Goal: Task Accomplishment & Management: Complete application form

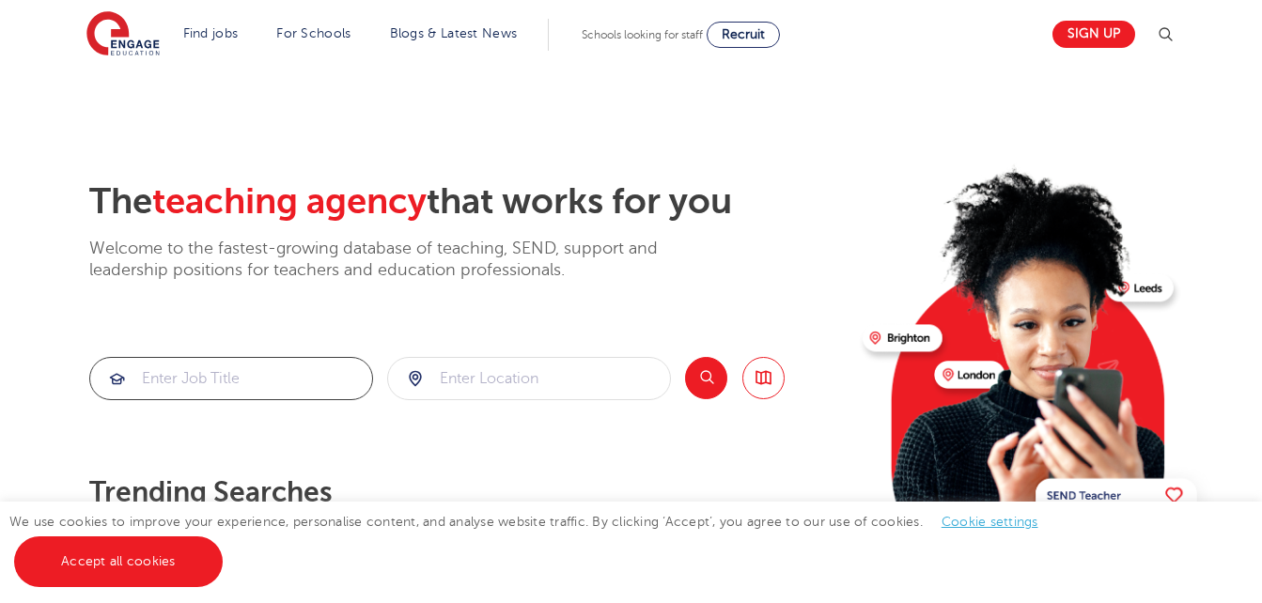
click at [234, 378] on input "search" at bounding box center [231, 378] width 282 height 41
click at [193, 391] on input "search" at bounding box center [231, 378] width 282 height 41
click at [201, 382] on input "search" at bounding box center [231, 378] width 282 height 41
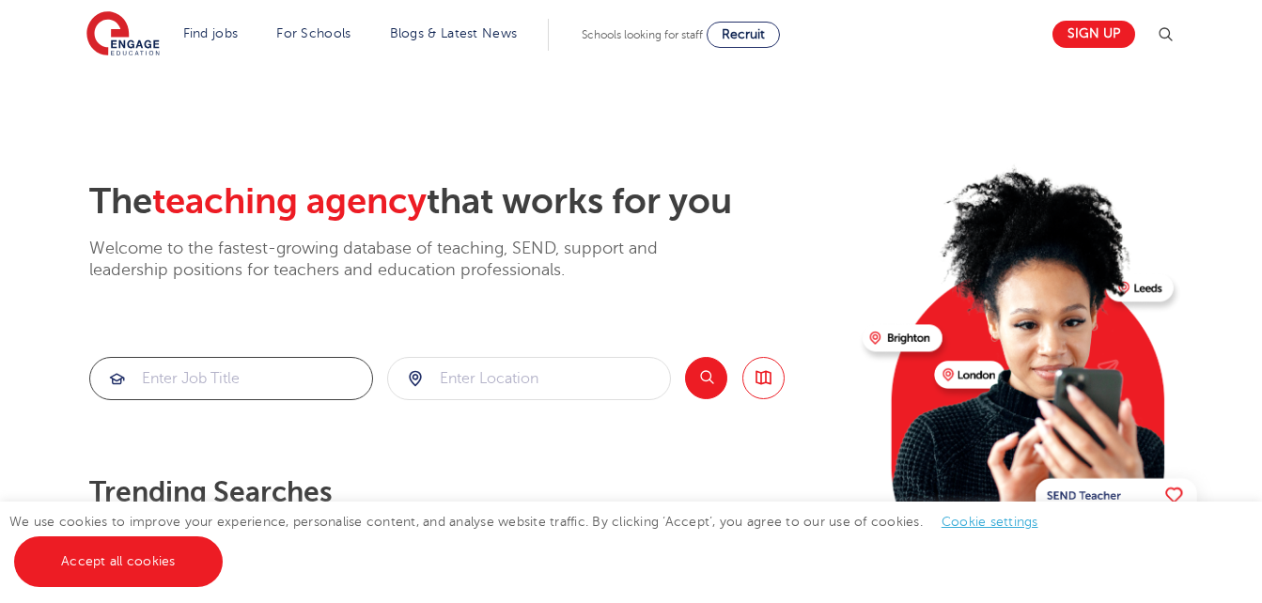
click at [201, 382] on input "search" at bounding box center [231, 378] width 282 height 41
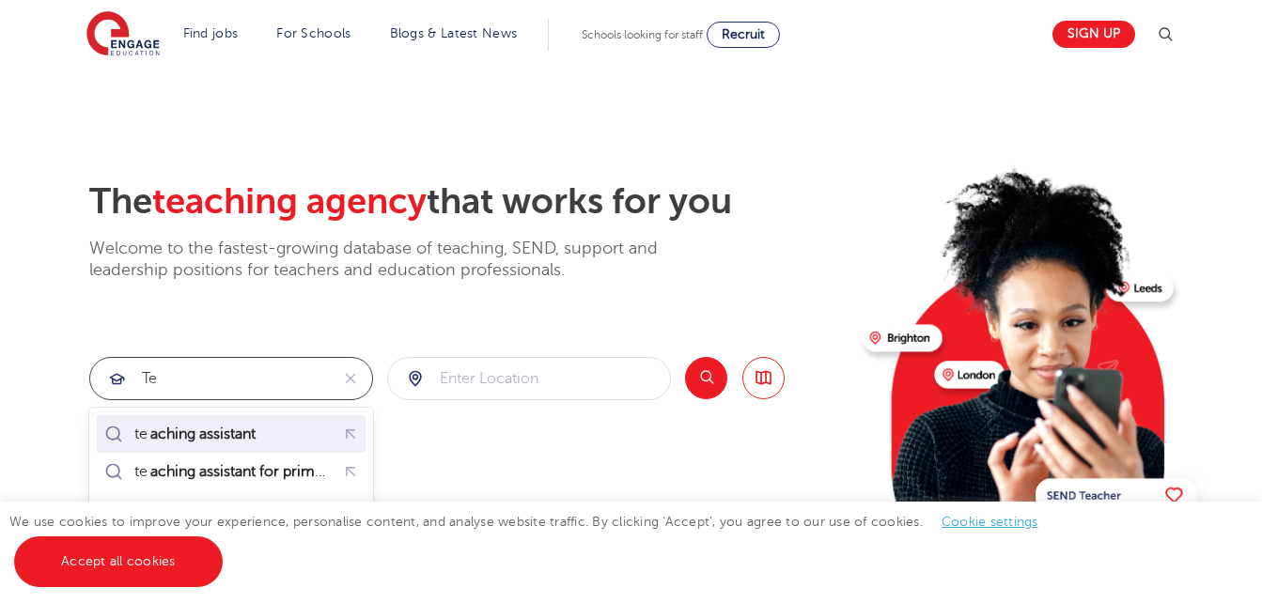
click at [234, 440] on mark "aching assistant" at bounding box center [203, 434] width 111 height 23
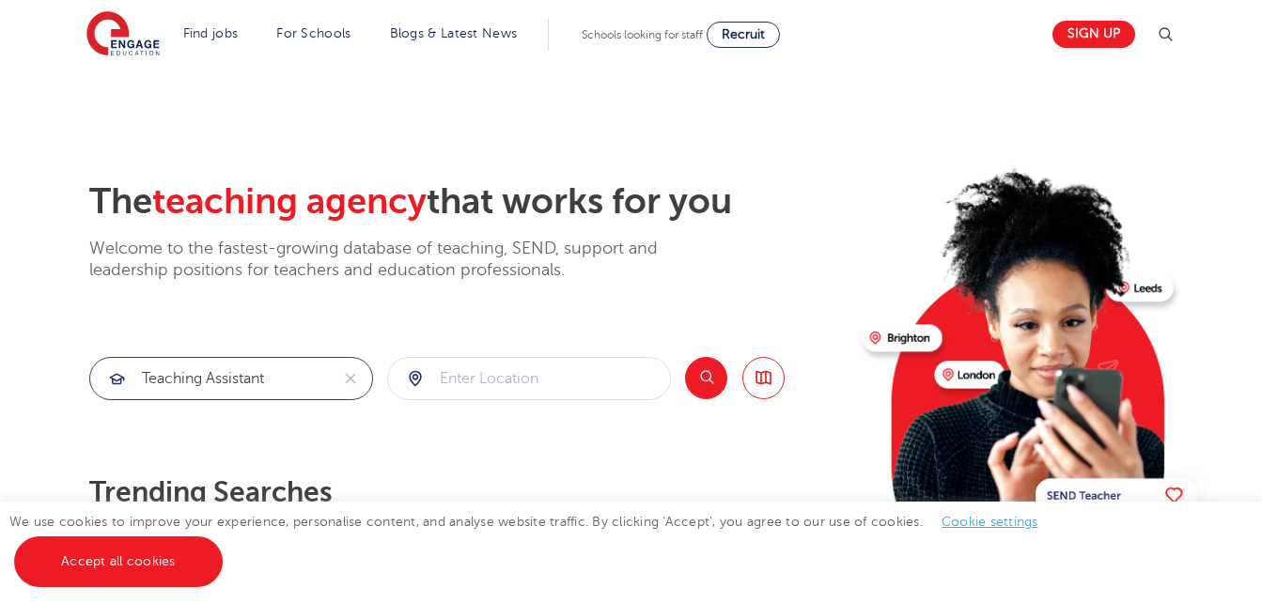
type input "teaching assistant"
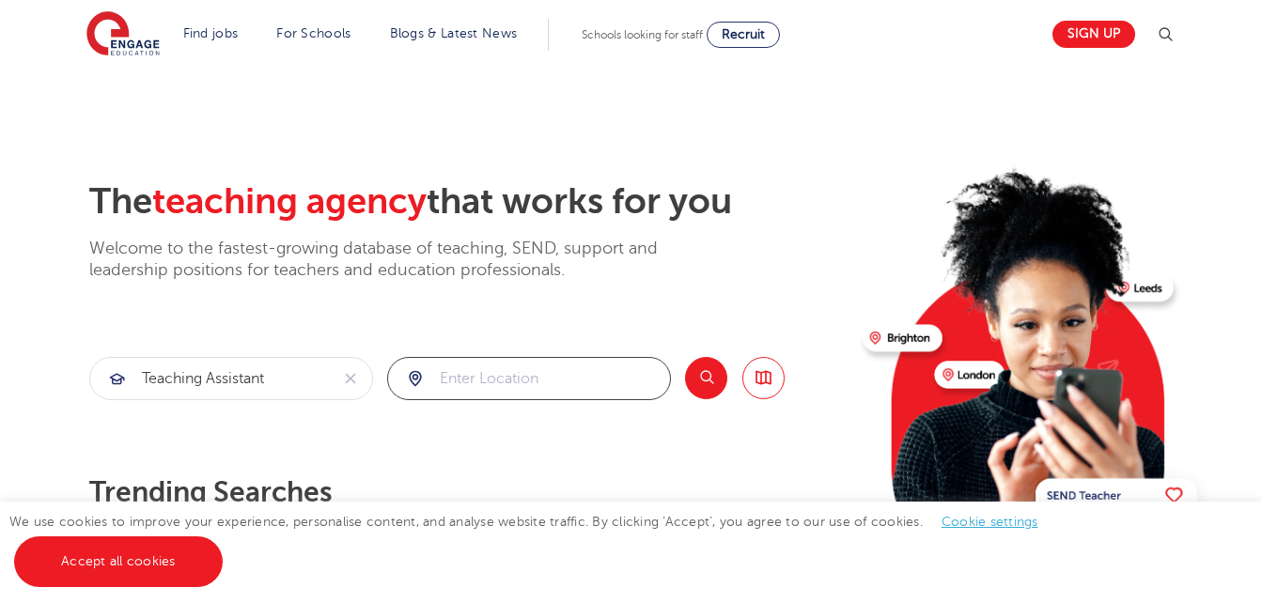
click at [465, 379] on input "search" at bounding box center [529, 378] width 282 height 41
type input "l"
click button "Submit" at bounding box center [0, 0] width 0 height 0
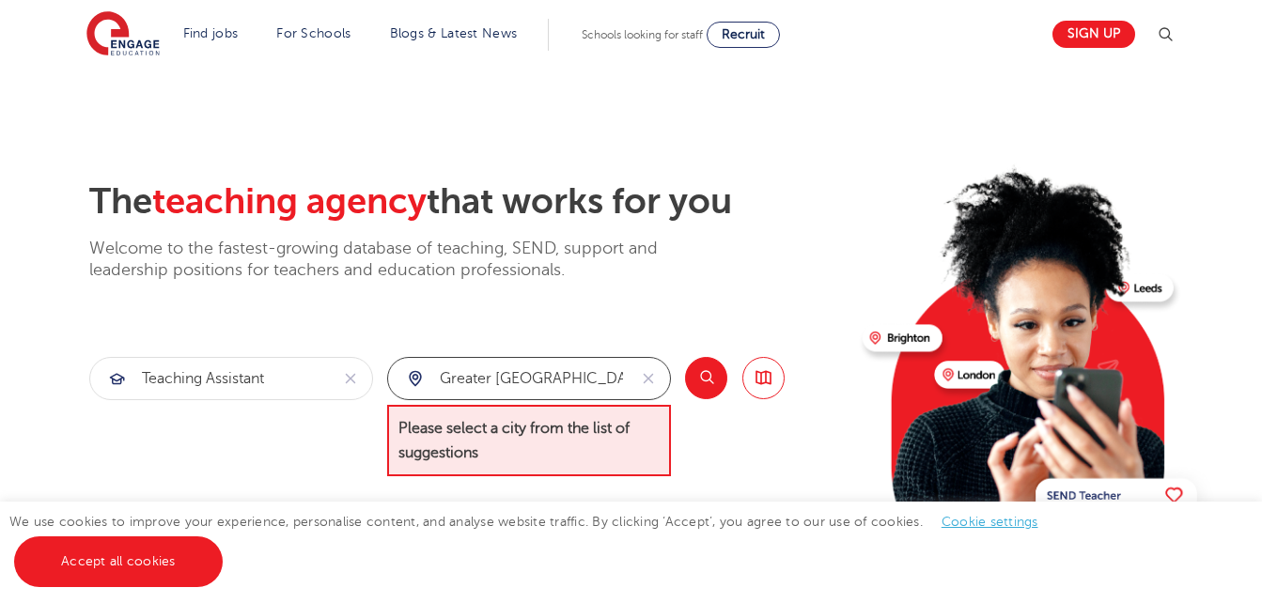
click at [553, 374] on input "greater london" at bounding box center [507, 378] width 239 height 41
type input "g"
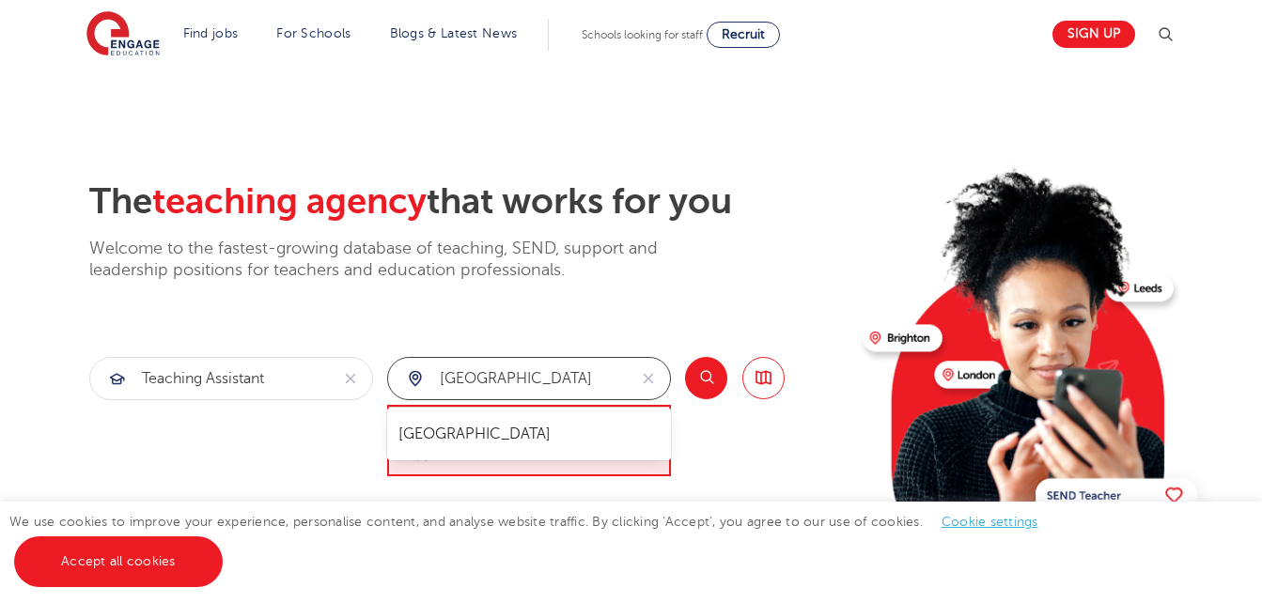
type input "london"
click button "Submit" at bounding box center [0, 0] width 0 height 0
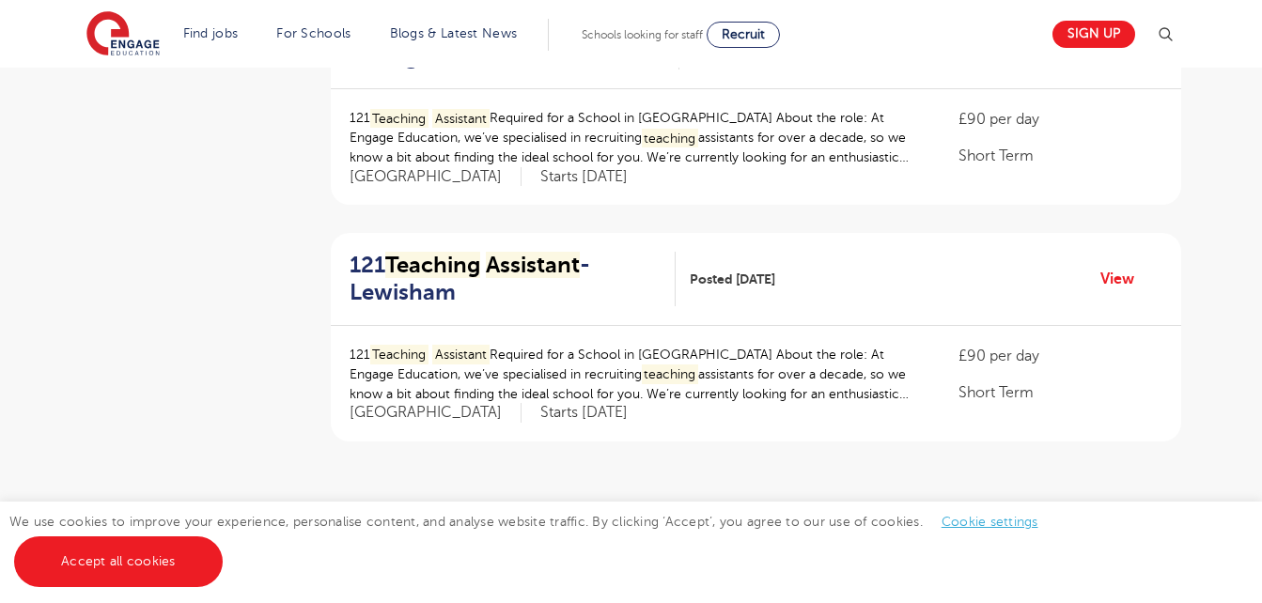
scroll to position [2186, 0]
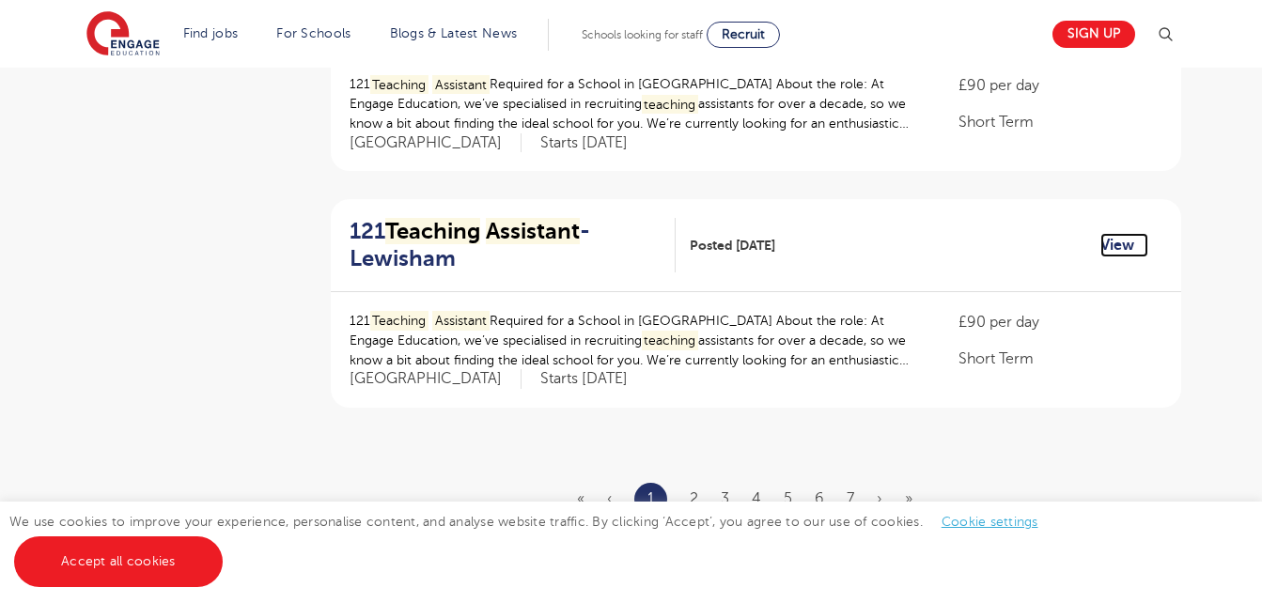
click at [1103, 256] on link "View" at bounding box center [1124, 245] width 48 height 24
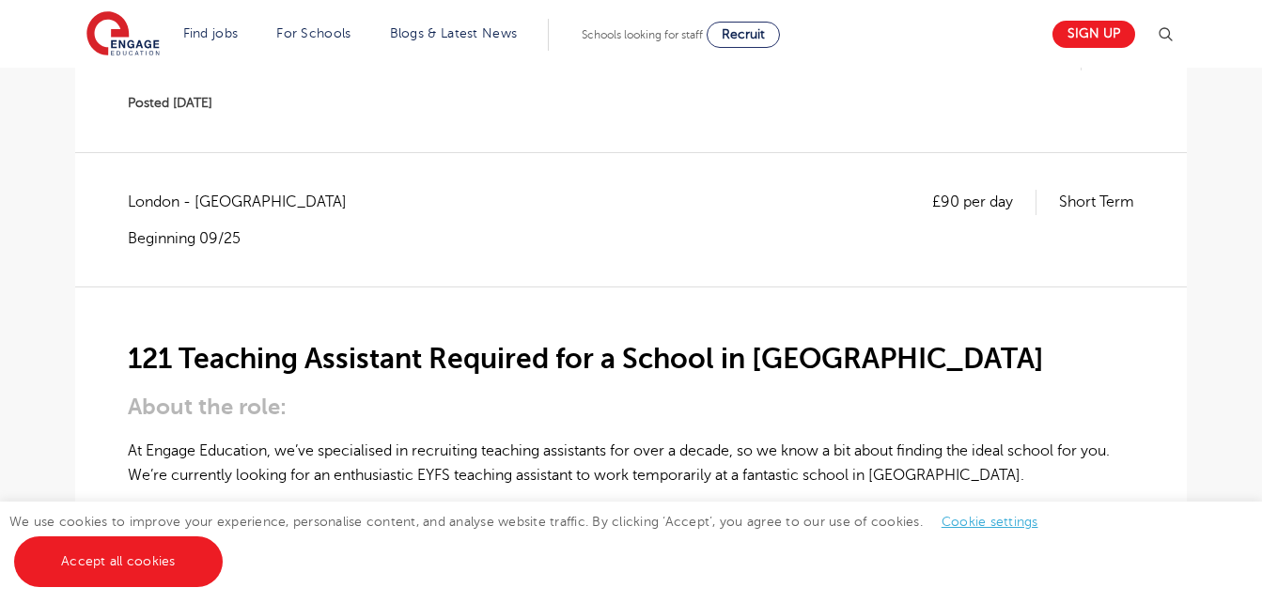
scroll to position [293, 0]
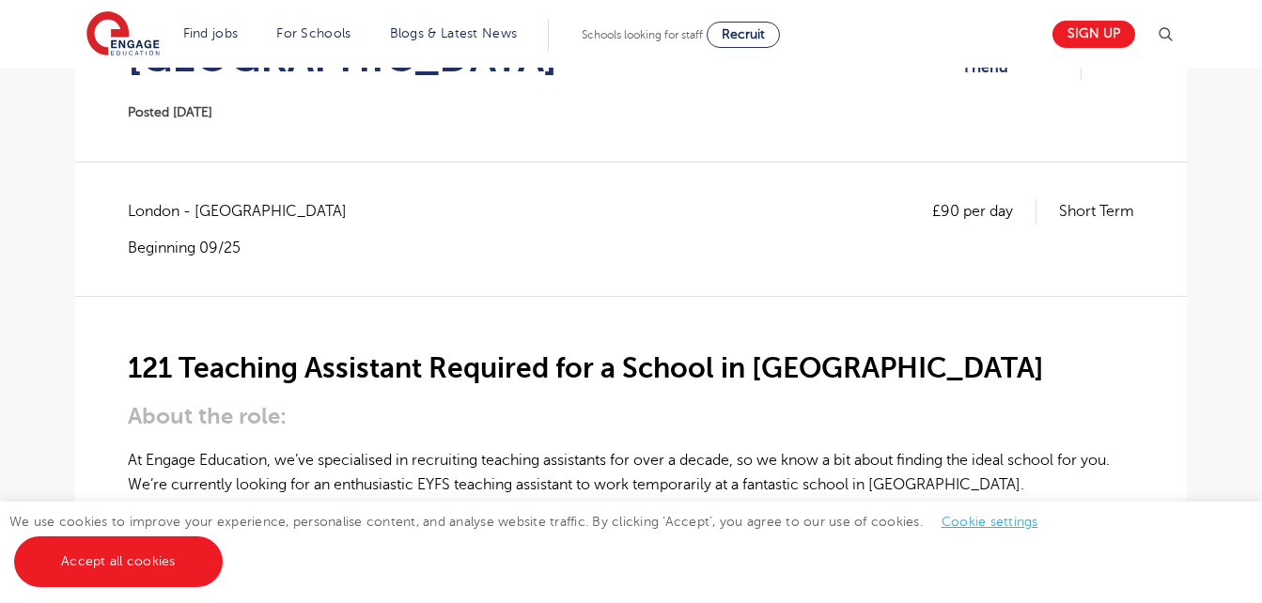
click at [723, 231] on div "£90 per day Short Term London - Lewisham Beginning 09/25" at bounding box center [631, 247] width 1006 height 96
drag, startPoint x: 723, startPoint y: 231, endPoint x: 902, endPoint y: 230, distance: 179.5
click at [902, 230] on div "£90 per day Short Term London - Lewisham Beginning 09/25" at bounding box center [631, 247] width 1006 height 96
drag, startPoint x: 902, startPoint y: 230, endPoint x: 1271, endPoint y: 164, distance: 375.1
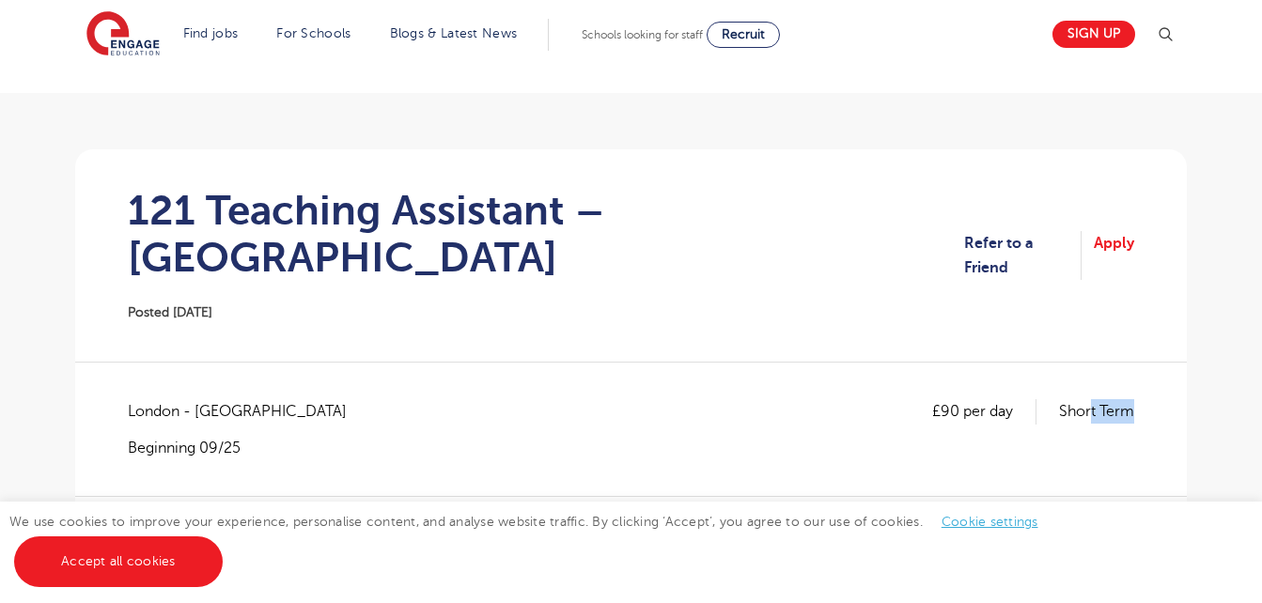
scroll to position [80, 0]
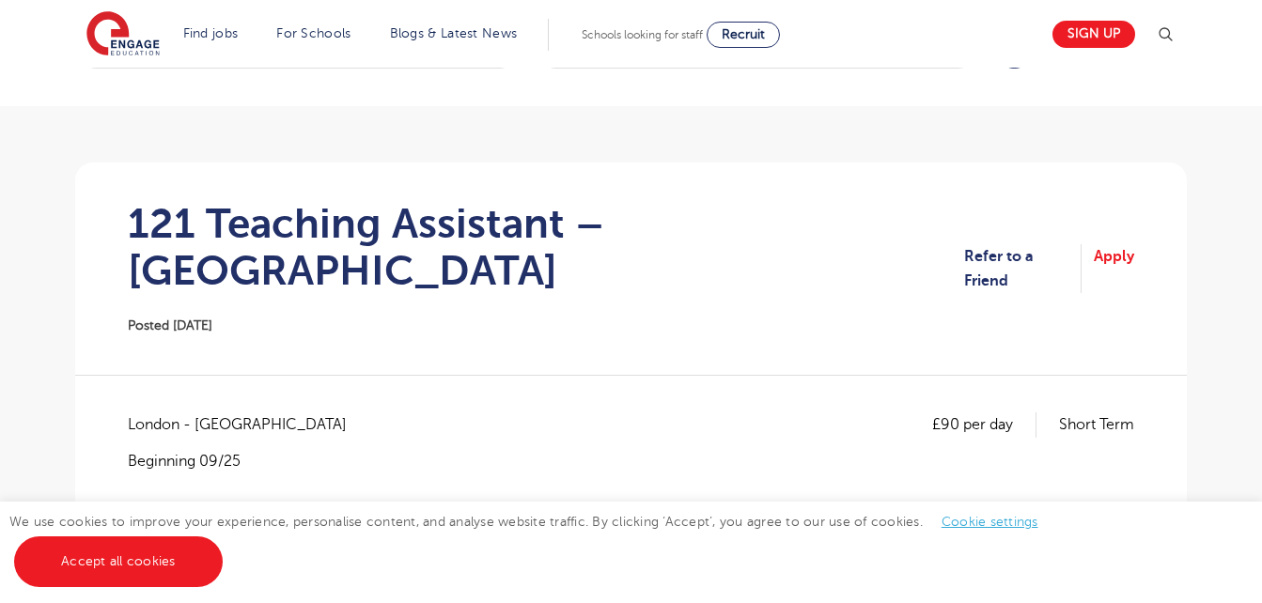
click at [766, 210] on h1 "121 Teaching Assistant – Lewisham" at bounding box center [546, 247] width 836 height 94
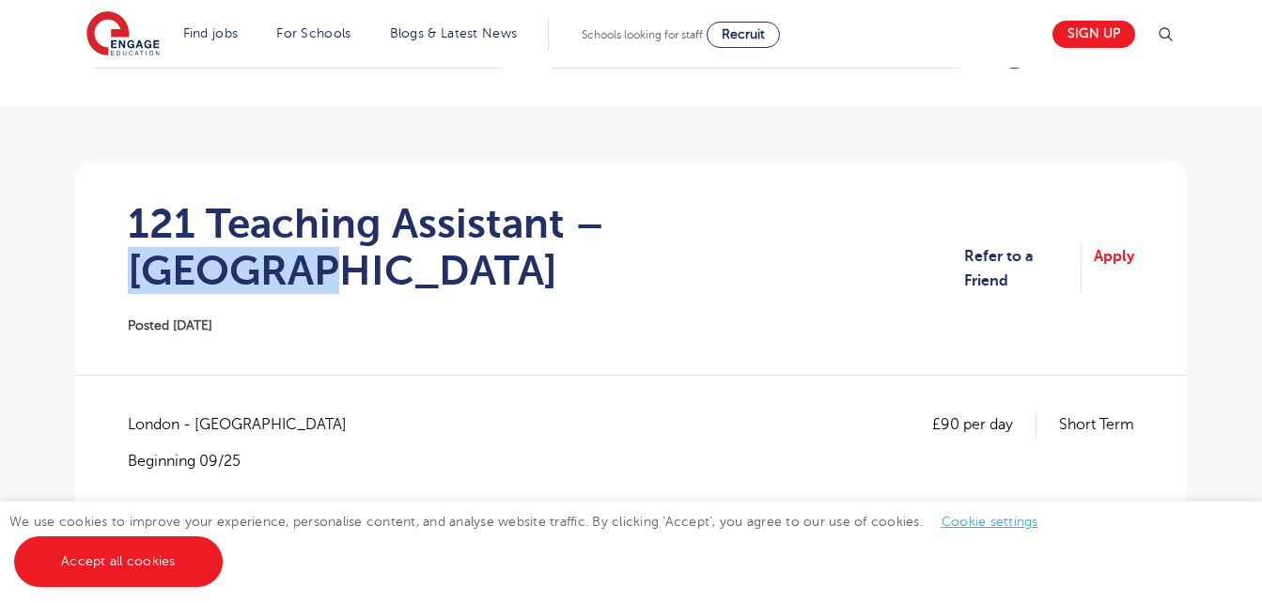
click at [766, 210] on h1 "121 Teaching Assistant – Lewisham" at bounding box center [546, 247] width 836 height 94
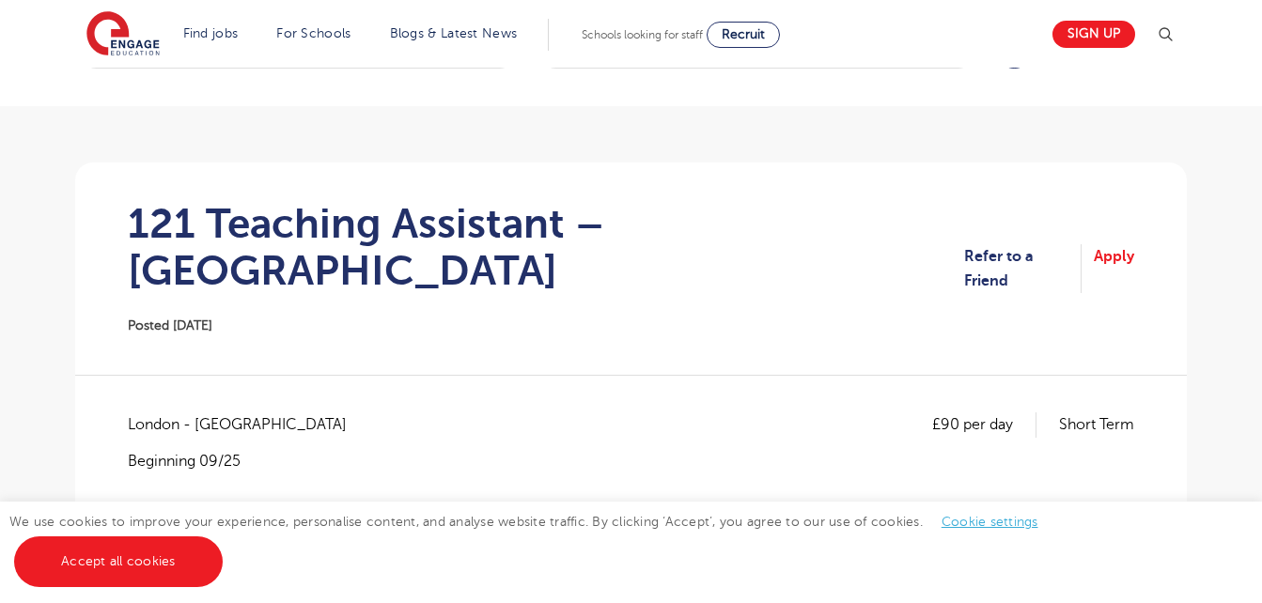
drag, startPoint x: 766, startPoint y: 210, endPoint x: 811, endPoint y: 274, distance: 78.2
click at [811, 274] on section "121 Teaching Assistant – Lewisham Posted 18/09/25 Refer to a Friend Apply" at bounding box center [631, 269] width 1082 height 212
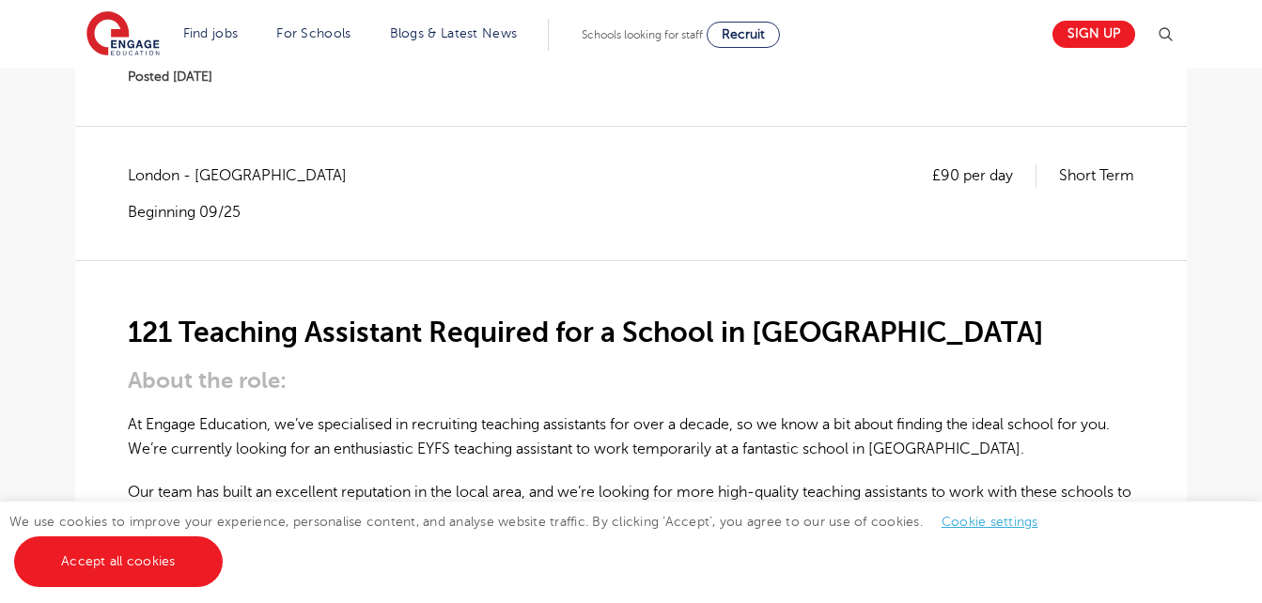
scroll to position [0, 0]
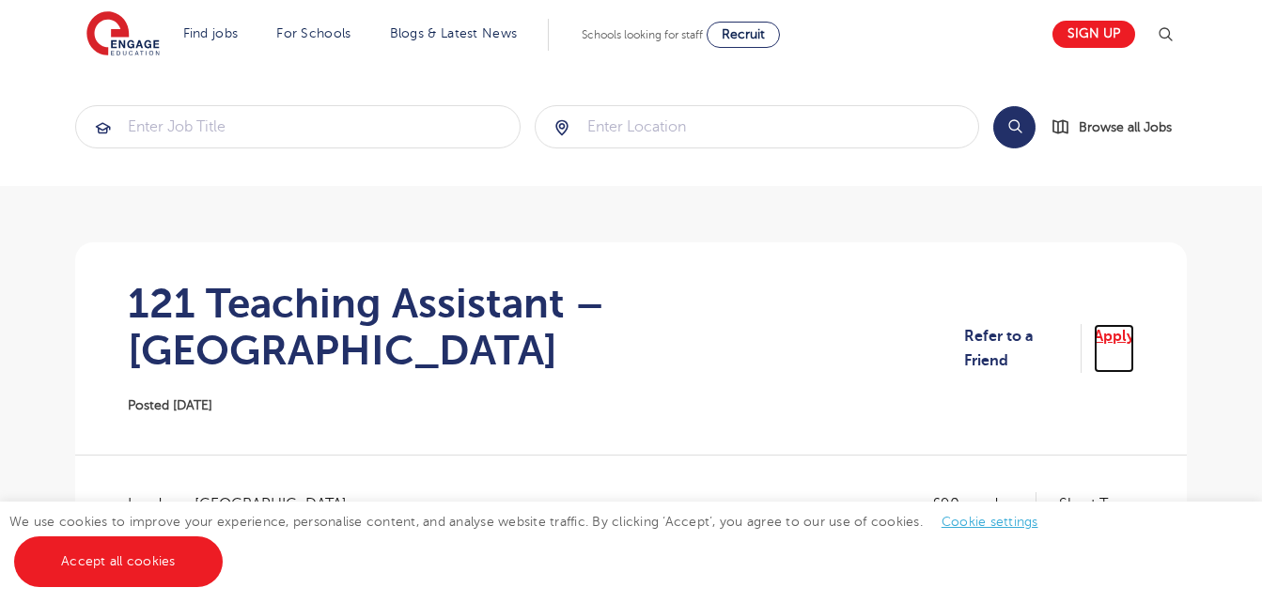
click at [1126, 324] on link "Apply" at bounding box center [1114, 349] width 40 height 50
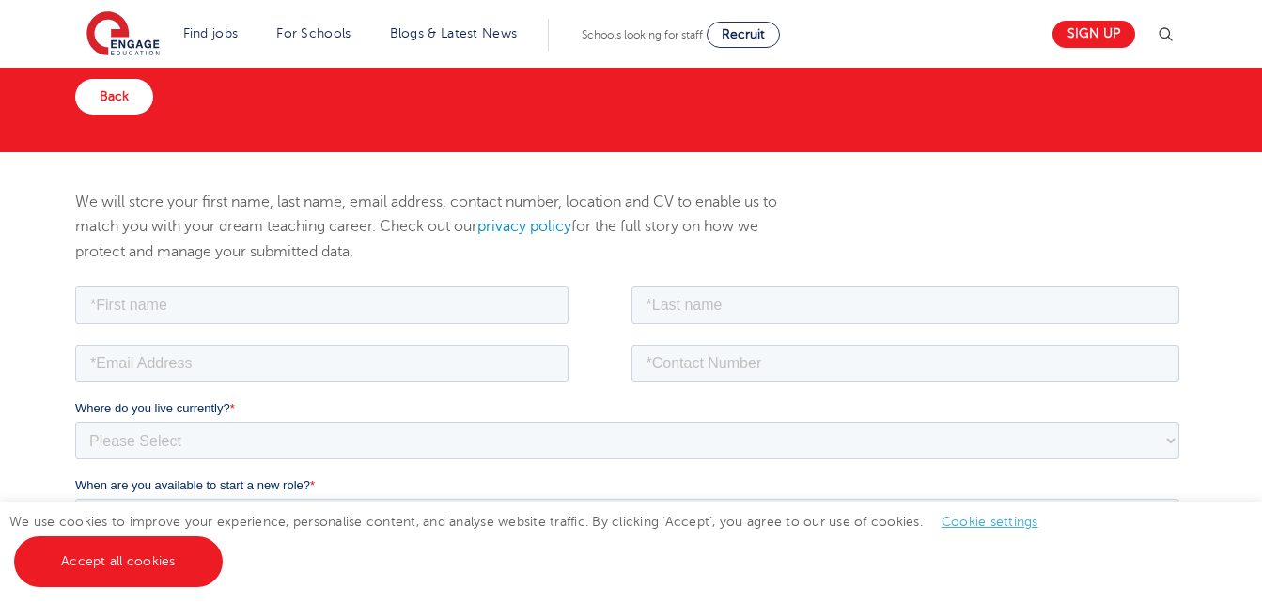
scroll to position [122, 0]
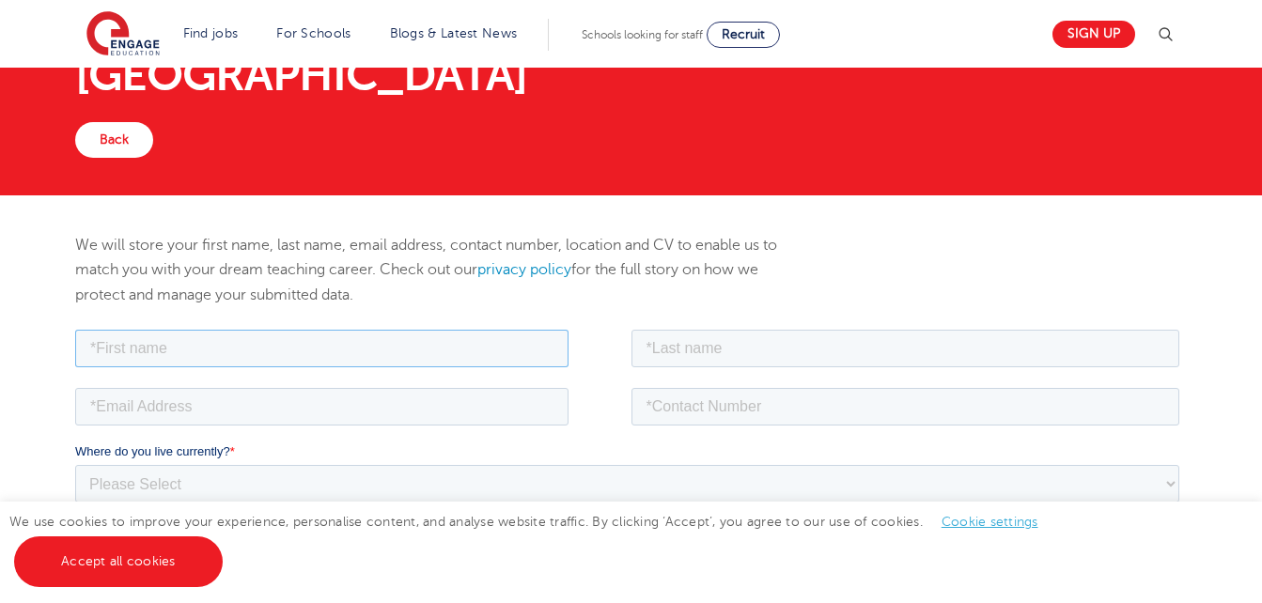
click at [422, 358] on input "text" at bounding box center [321, 348] width 493 height 38
type input "Sherry"
click at [663, 345] on input "text" at bounding box center [905, 348] width 549 height 38
type input "Hamza"
click at [469, 392] on input "email" at bounding box center [321, 406] width 493 height 38
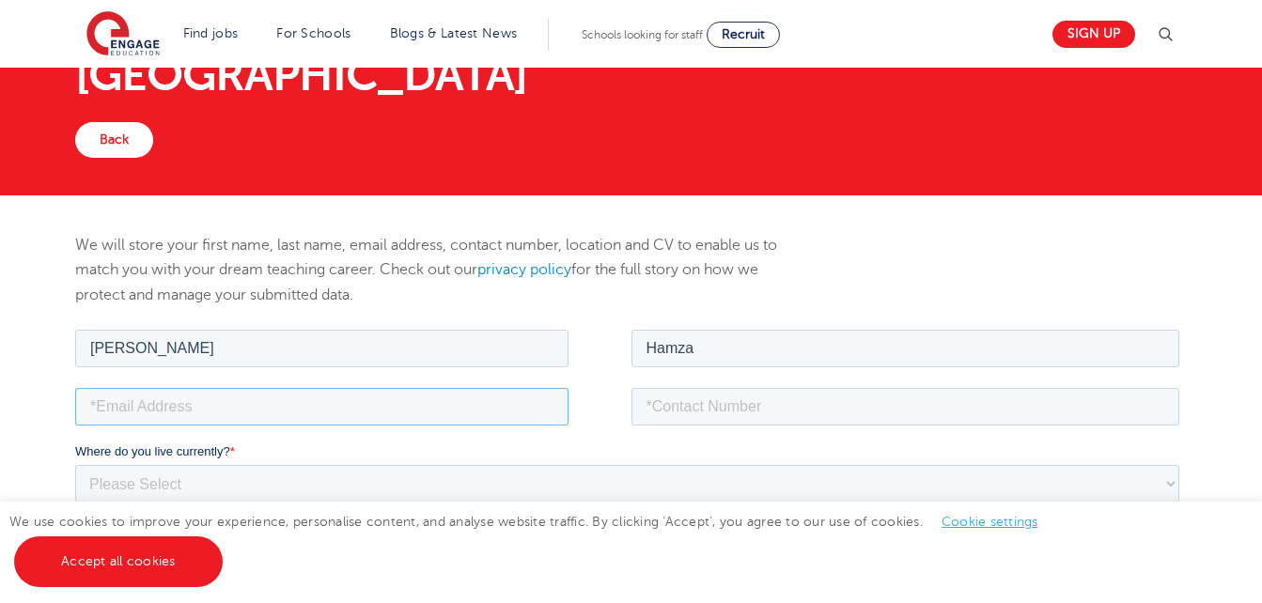
type input "sherrybimpehamza@gmail.com"
click at [645, 415] on input "tel" at bounding box center [905, 406] width 549 height 38
type input "+447780161039"
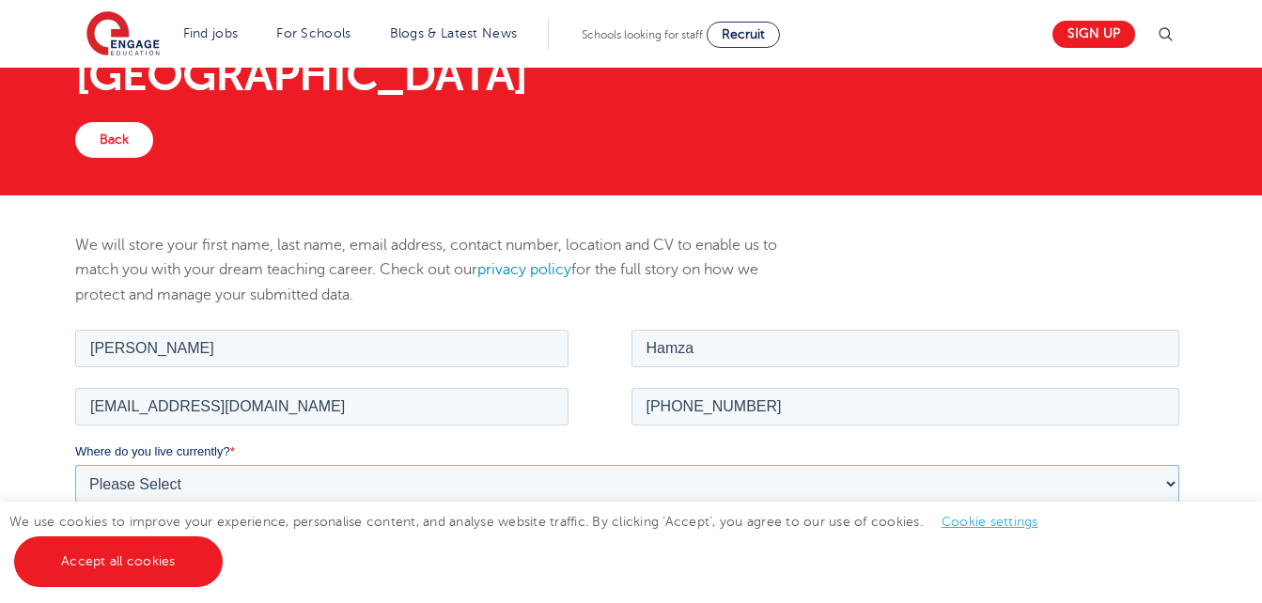
click at [413, 487] on select "Please Select UK Canada Ireland Australia New Zealand Europe USA South Africa J…" at bounding box center [627, 483] width 1104 height 38
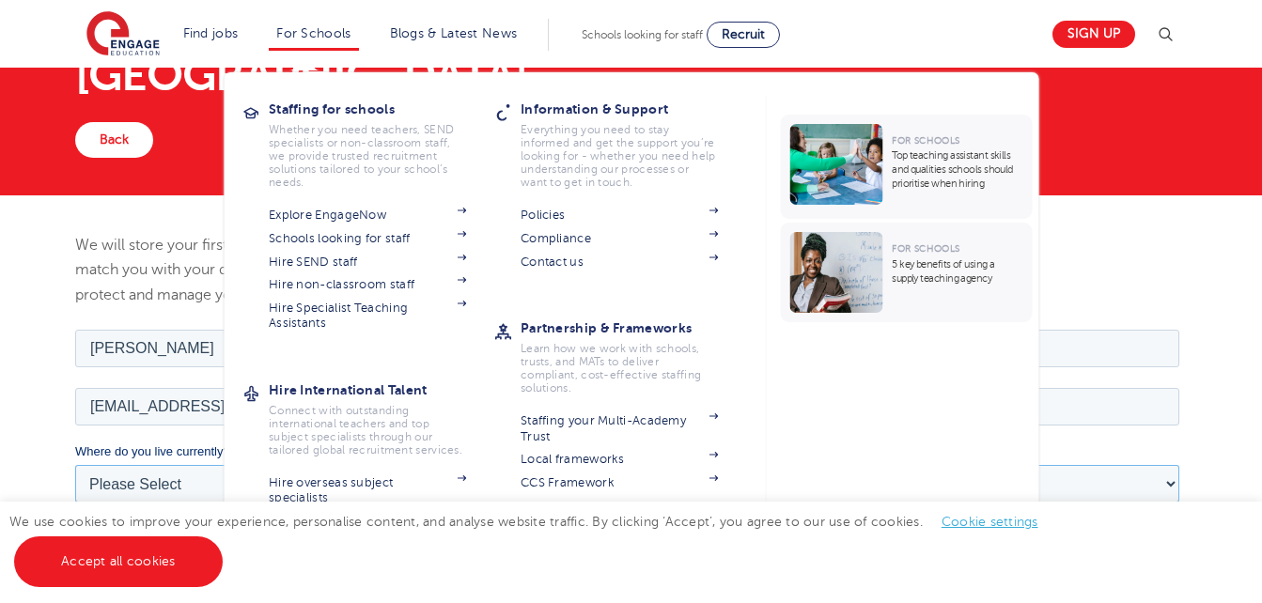
select select "UK"
click at [75, 464] on select "Please Select UK Canada Ireland Australia New Zealand Europe USA South Africa J…" at bounding box center [627, 483] width 1104 height 38
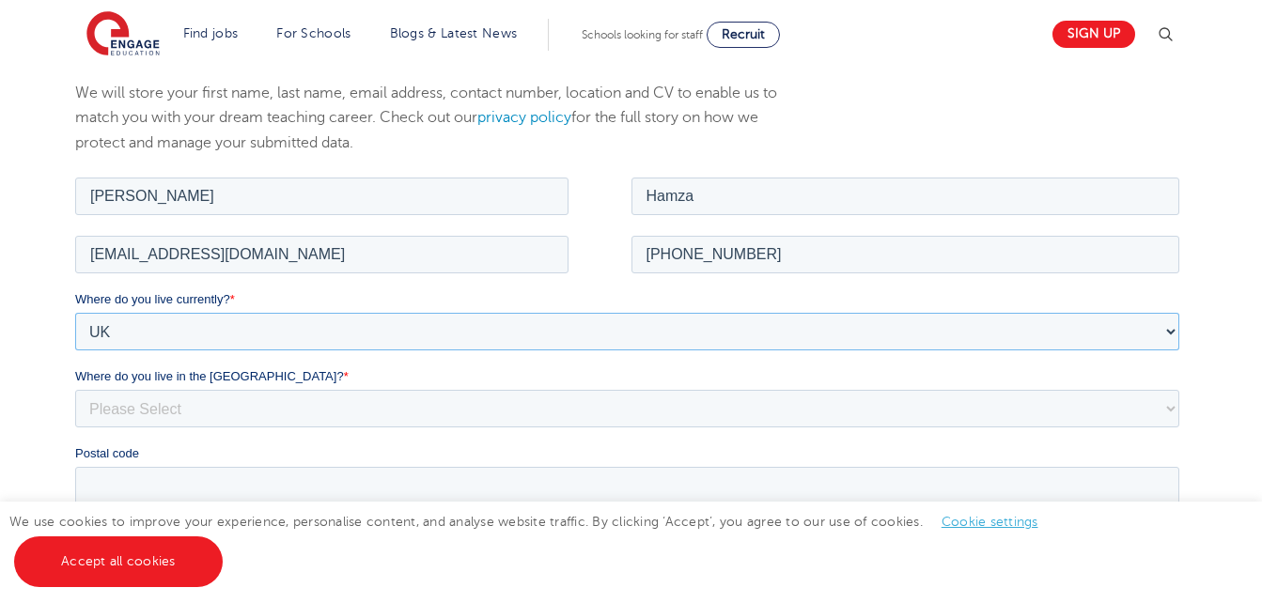
scroll to position [283, 0]
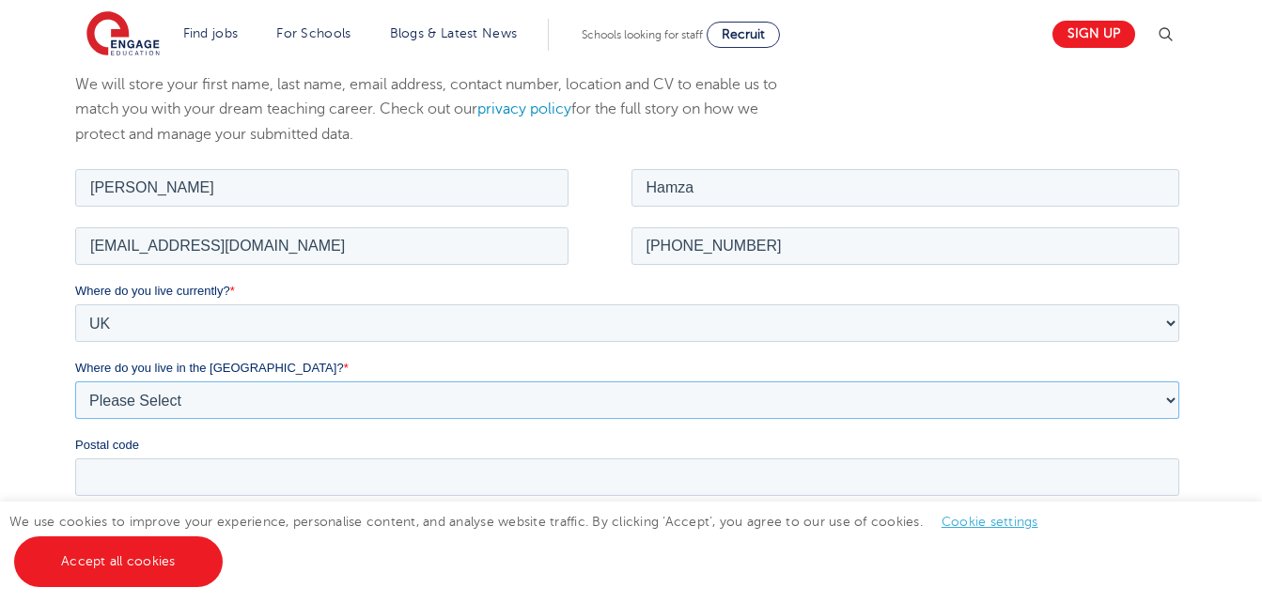
click at [896, 388] on select "Please Select Overseas Barnsley Bedfordshire Berkshire Bournemouth Bracknell Fo…" at bounding box center [627, 400] width 1104 height 38
click at [75, 381] on select "Please Select Overseas Barnsley Bedfordshire Berkshire Bournemouth Bracknell Fo…" at bounding box center [627, 400] width 1104 height 38
click at [821, 422] on div "Where do you live currently? * Please Select UK Canada Ireland Australia New Ze…" at bounding box center [631, 388] width 1112 height 214
click at [821, 409] on select "Please Select Overseas Barnsley Bedfordshire Berkshire Bournemouth Bracknell Fo…" at bounding box center [627, 400] width 1104 height 38
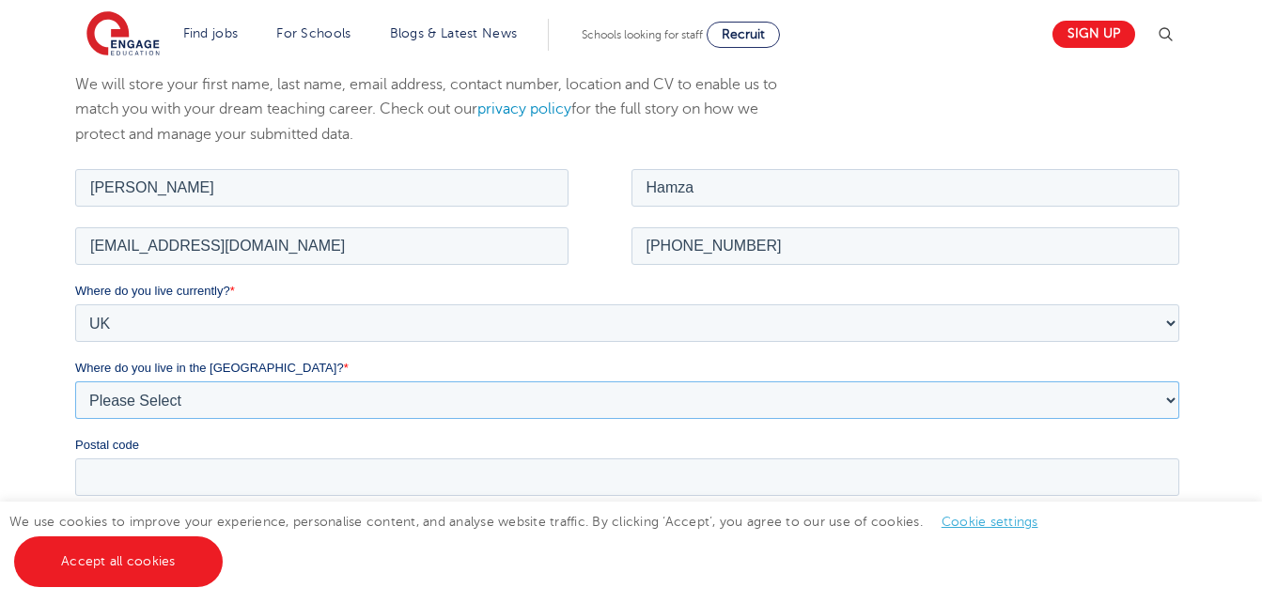
click at [821, 409] on select "Please Select Overseas Barnsley Bedfordshire Berkshire Bournemouth Bracknell Fo…" at bounding box center [627, 400] width 1104 height 38
select select "London"
click at [75, 381] on select "Please Select Overseas Barnsley Bedfordshire Berkshire Bournemouth Bracknell Fo…" at bounding box center [627, 400] width 1104 height 38
click at [885, 489] on input "Postal code" at bounding box center [627, 477] width 1104 height 38
type input "se10 0hr"
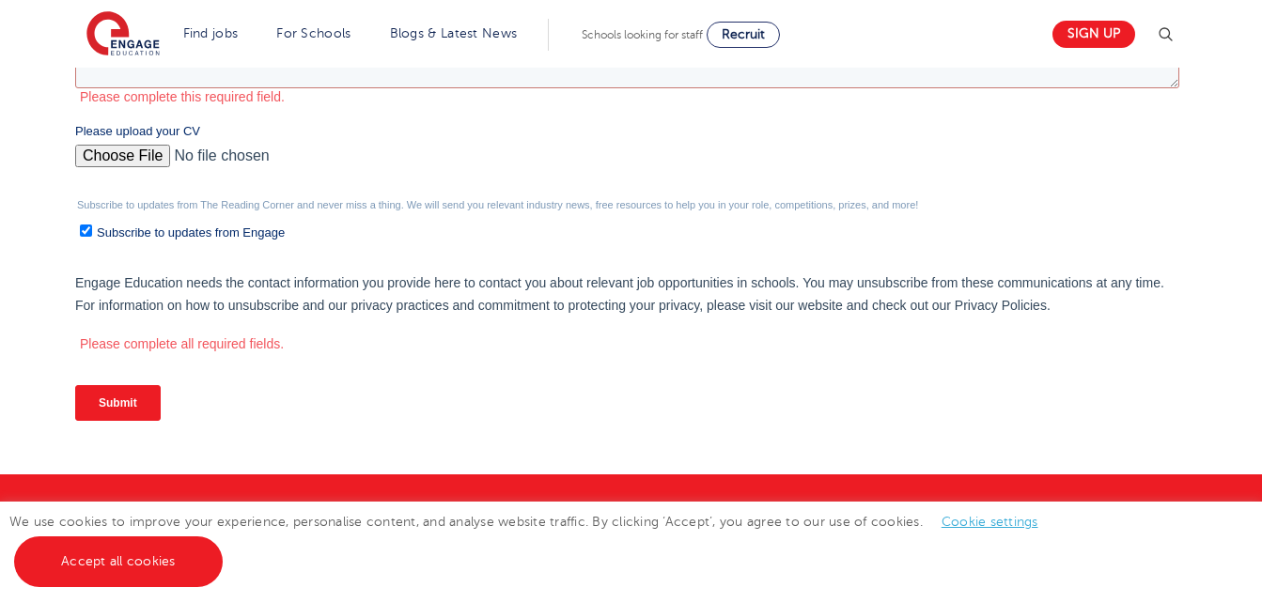
click at [148, 149] on input "Please upload your CV" at bounding box center [627, 164] width 1104 height 38
type input "C:\fakepath\SHERRY HAMZA CV.pdf"
click at [134, 405] on input "Submit" at bounding box center [118, 403] width 86 height 36
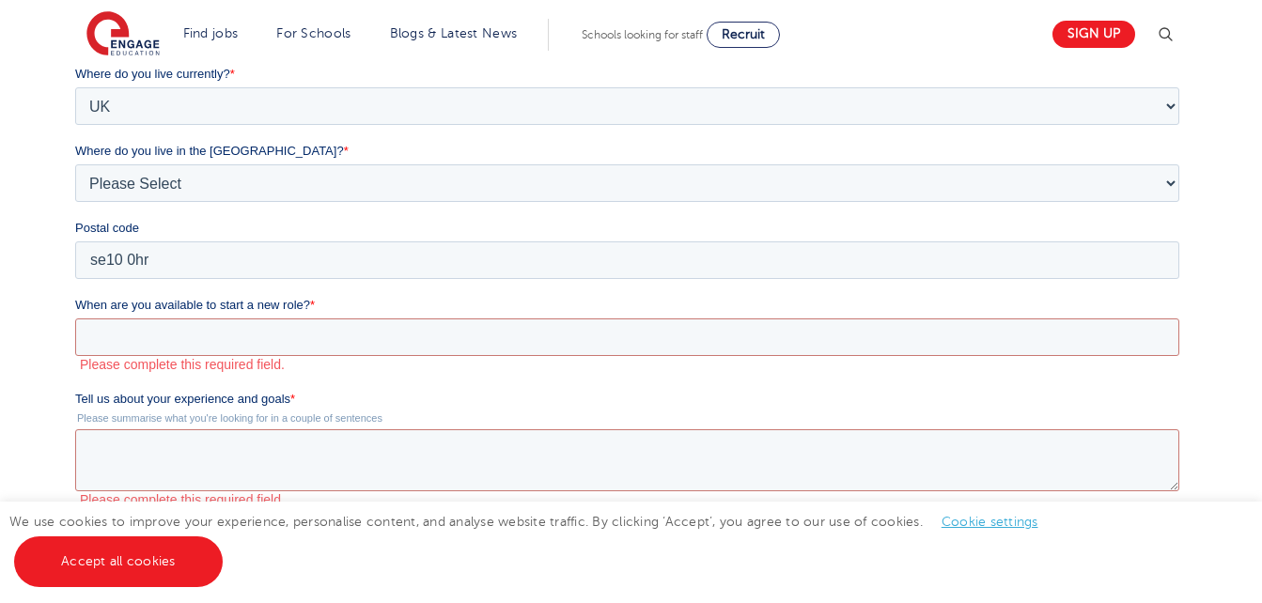
scroll to position [478, 0]
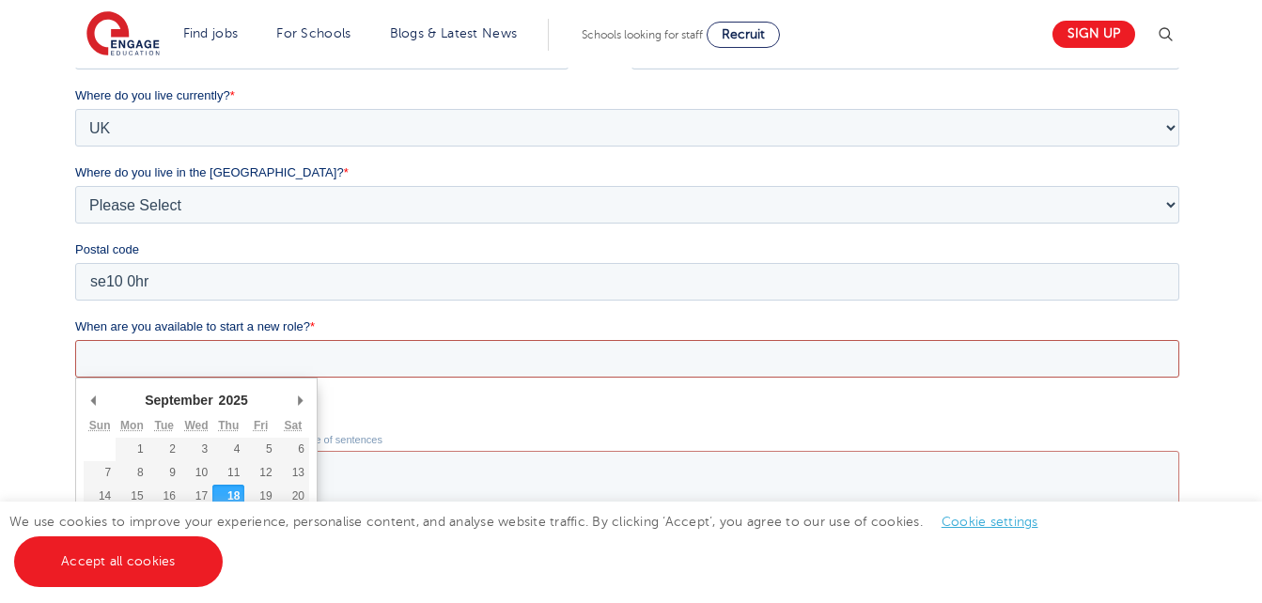
click at [883, 361] on input "When are you available to start a new role? *" at bounding box center [627, 359] width 1104 height 38
type div "2025-09-21"
type input "2025/09/21"
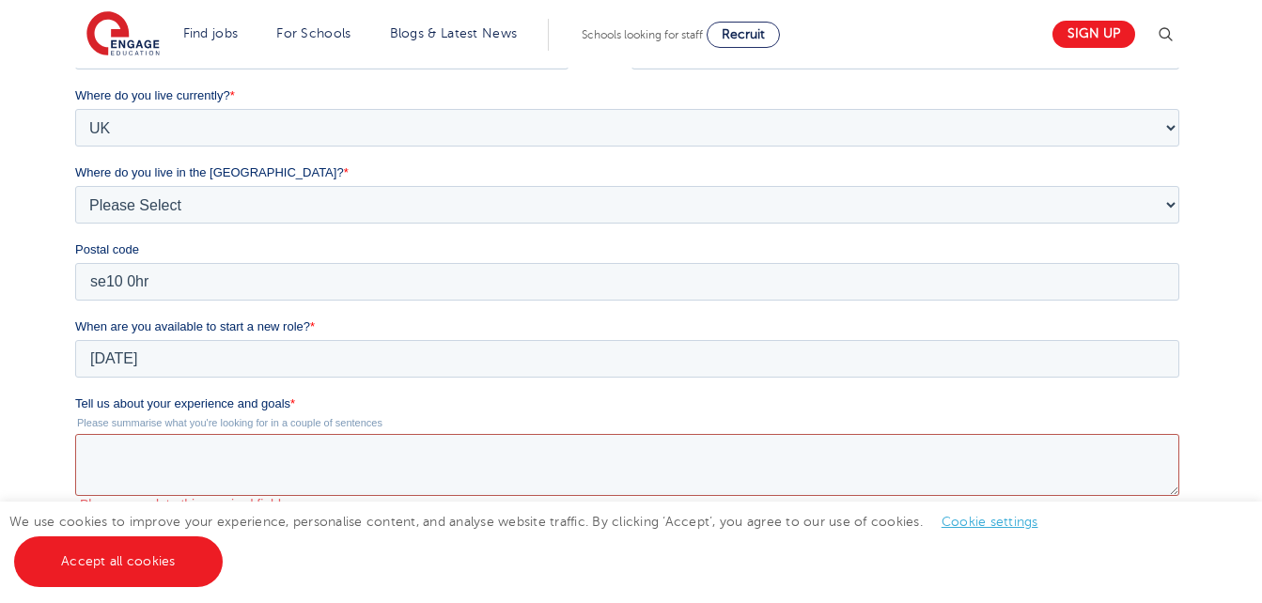
click at [142, 445] on textarea "Tell us about your experience and goals *" at bounding box center [627, 465] width 1104 height 62
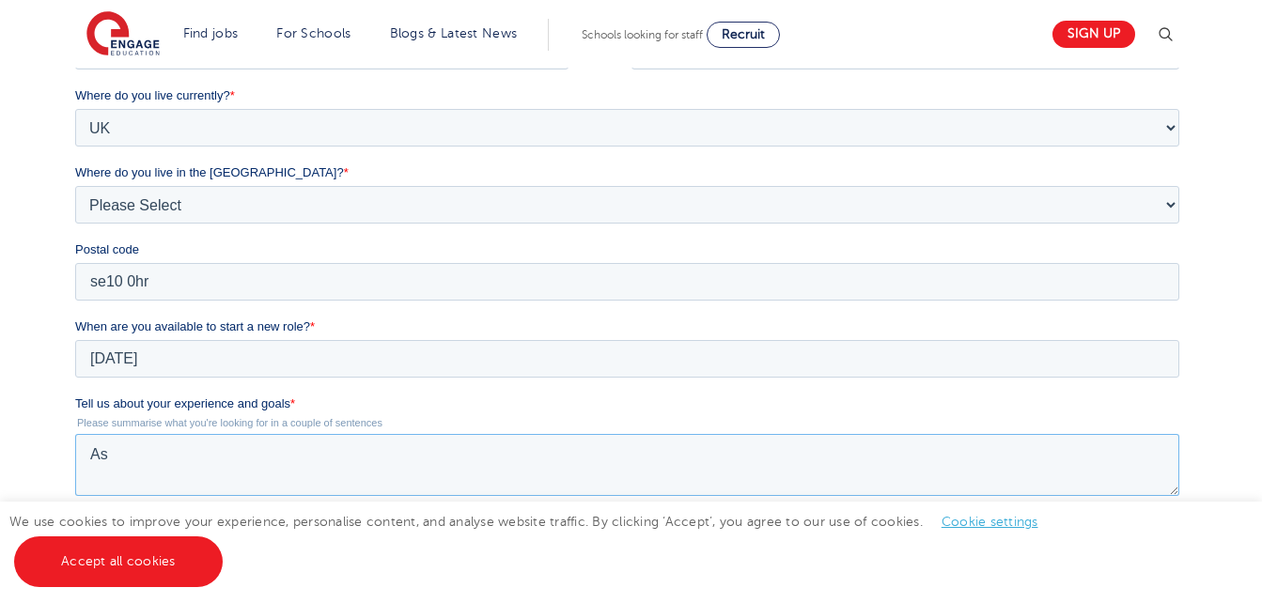
type textarea "A"
click at [118, 450] on textarea "As a nursery assistant" at bounding box center [627, 465] width 1104 height 62
click at [318, 451] on textarea "As a previous nursery assistant" at bounding box center [627, 465] width 1104 height 62
click at [475, 467] on textarea "As a previous nursery assistant, i assisted children in achieveing" at bounding box center [627, 465] width 1104 height 62
click at [490, 454] on textarea "As a previous nursery assistant, i assisted children in achieveing" at bounding box center [627, 465] width 1104 height 62
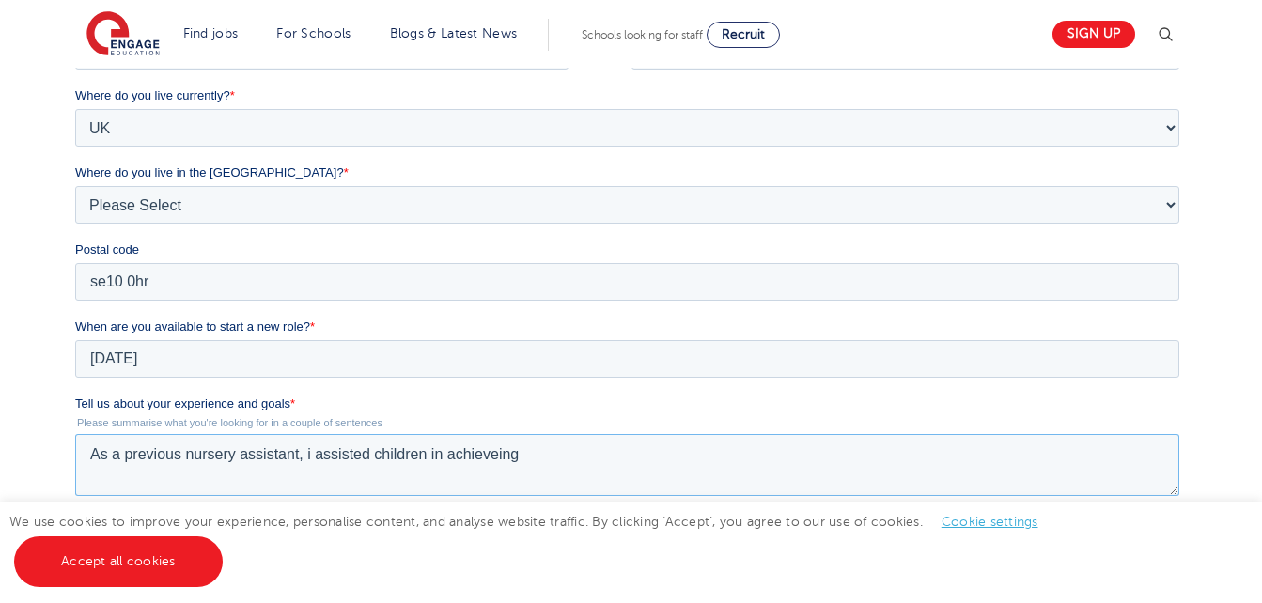
click at [490, 454] on textarea "As a previous nursery assistant, i assisted children in achieveing" at bounding box center [627, 465] width 1104 height 62
click at [508, 453] on textarea "As a previous nursery assistant, i assisted children in achieveing" at bounding box center [627, 465] width 1104 height 62
click at [530, 460] on textarea "As a previous nursery assistant, i assisted children in achieveing" at bounding box center [627, 465] width 1104 height 62
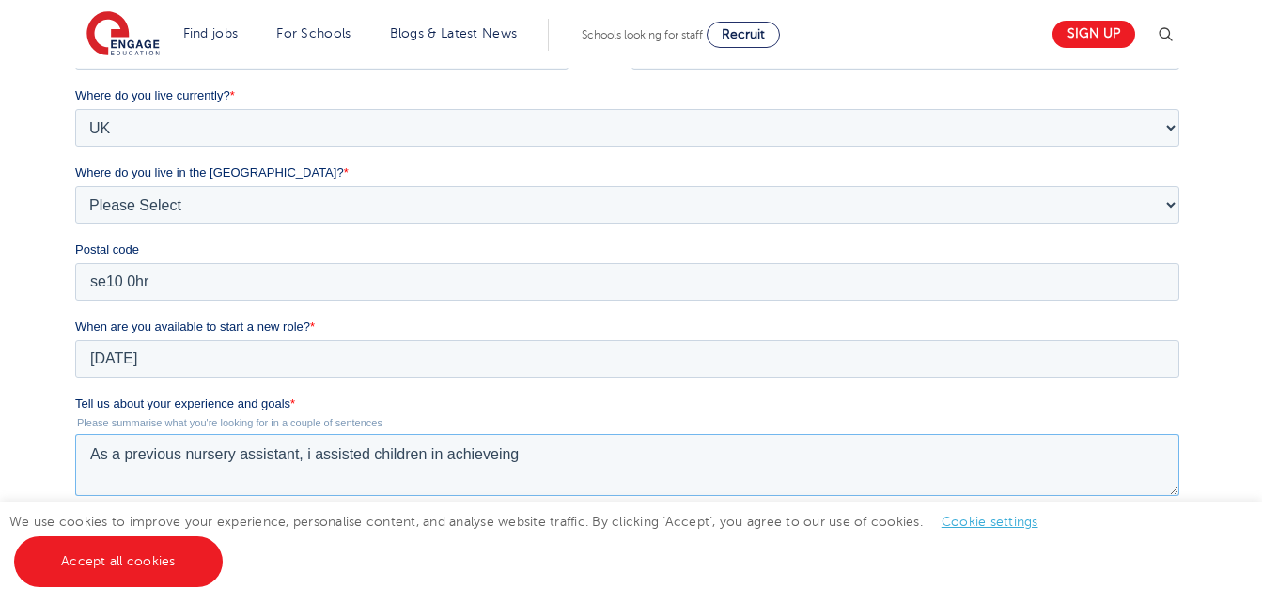
click at [530, 460] on textarea "As a previous nursery assistant, i assisted children in achieveing" at bounding box center [627, 465] width 1104 height 62
click at [524, 457] on textarea "As a previous nursery assistant, i assisted children in achieveing" at bounding box center [627, 465] width 1104 height 62
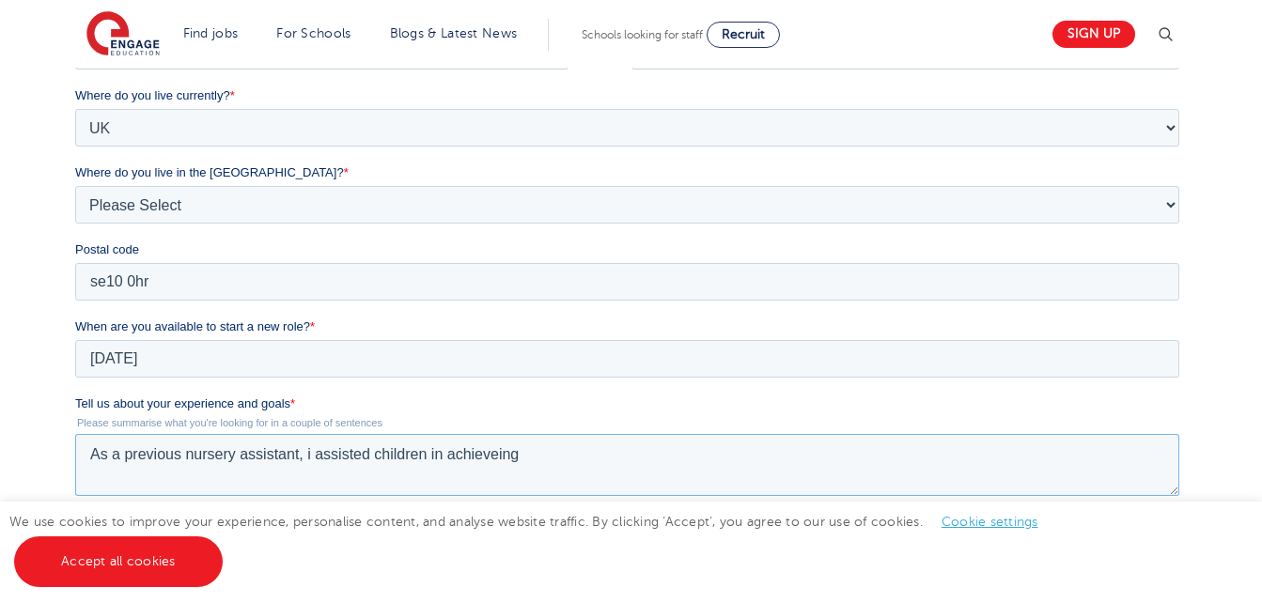
click at [524, 457] on textarea "As a previous nursery assistant, i assisted children in achieveing" at bounding box center [627, 465] width 1104 height 62
click at [536, 458] on textarea "As a previous nursery assistant, i assisted children in achieveing" at bounding box center [627, 465] width 1104 height 62
click at [497, 444] on textarea "As a previous nursery assistant, i assisted children in achieveing" at bounding box center [627, 465] width 1104 height 62
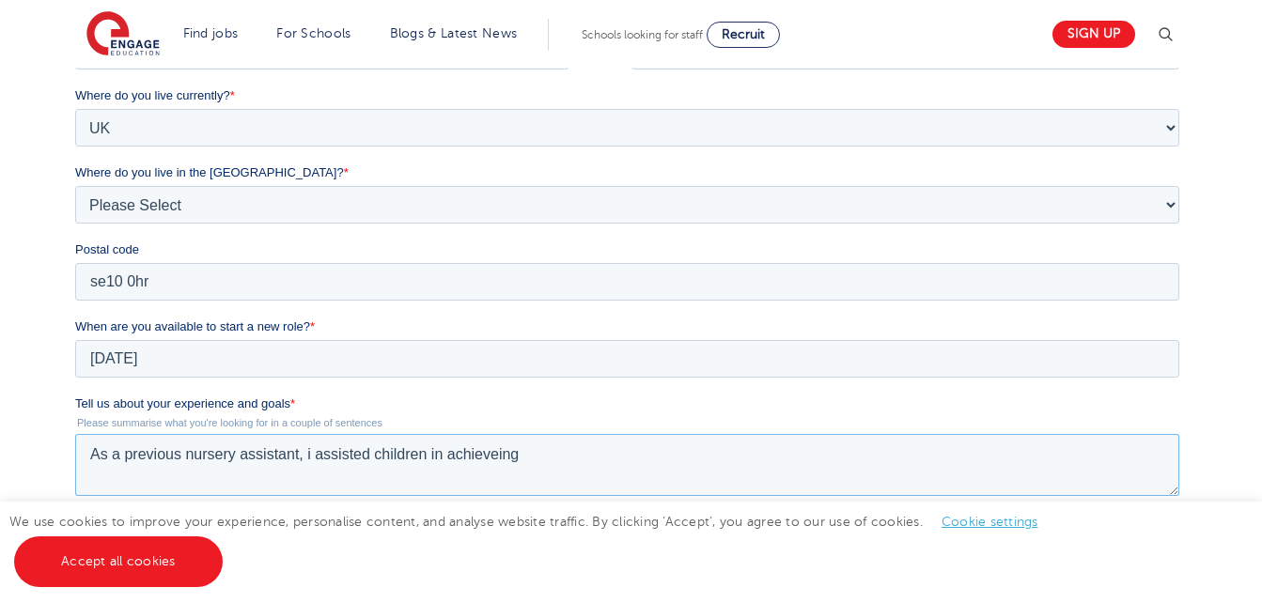
click at [497, 445] on textarea "As a previous nursery assistant, i assisted children in achieveing" at bounding box center [627, 465] width 1104 height 62
click at [493, 455] on textarea "As a previous nursery assistant, i assisted children in achieveing" at bounding box center [627, 465] width 1104 height 62
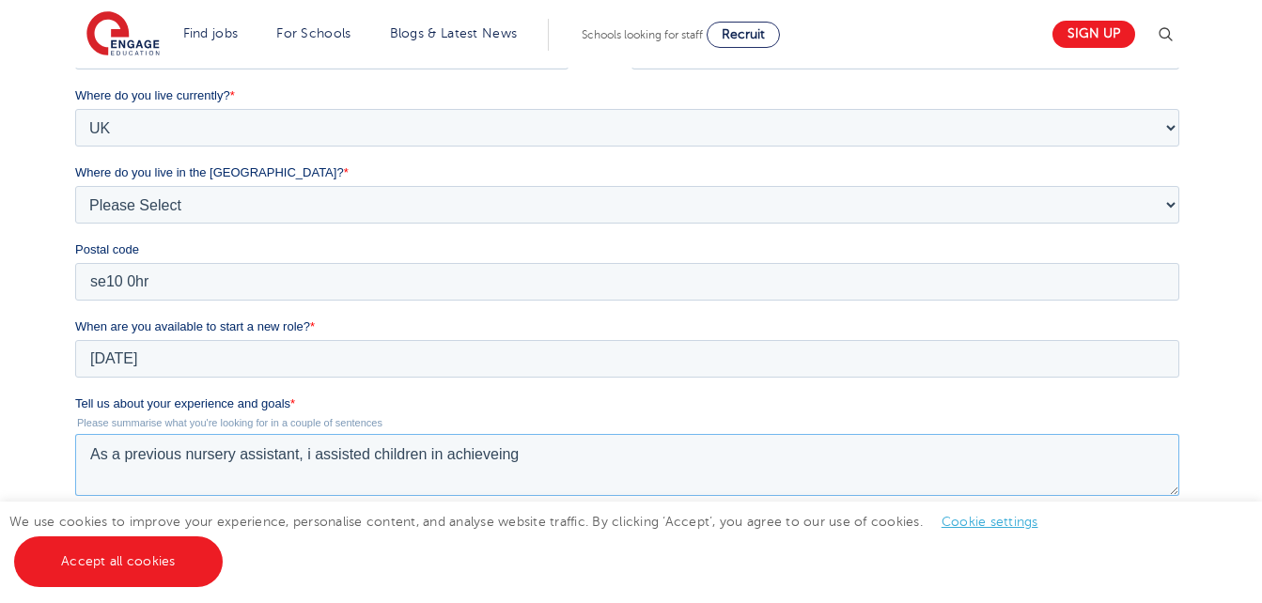
click at [493, 455] on textarea "As a previous nursery assistant, i assisted children in achieveing" at bounding box center [627, 465] width 1104 height 62
click at [531, 452] on textarea "As a previous nursery assistant, i assisted children in achieveing" at bounding box center [627, 465] width 1104 height 62
type textarea "A"
click at [423, 459] on textarea "My goal as a teaching assistant is to provide meanimgful" at bounding box center [627, 465] width 1104 height 62
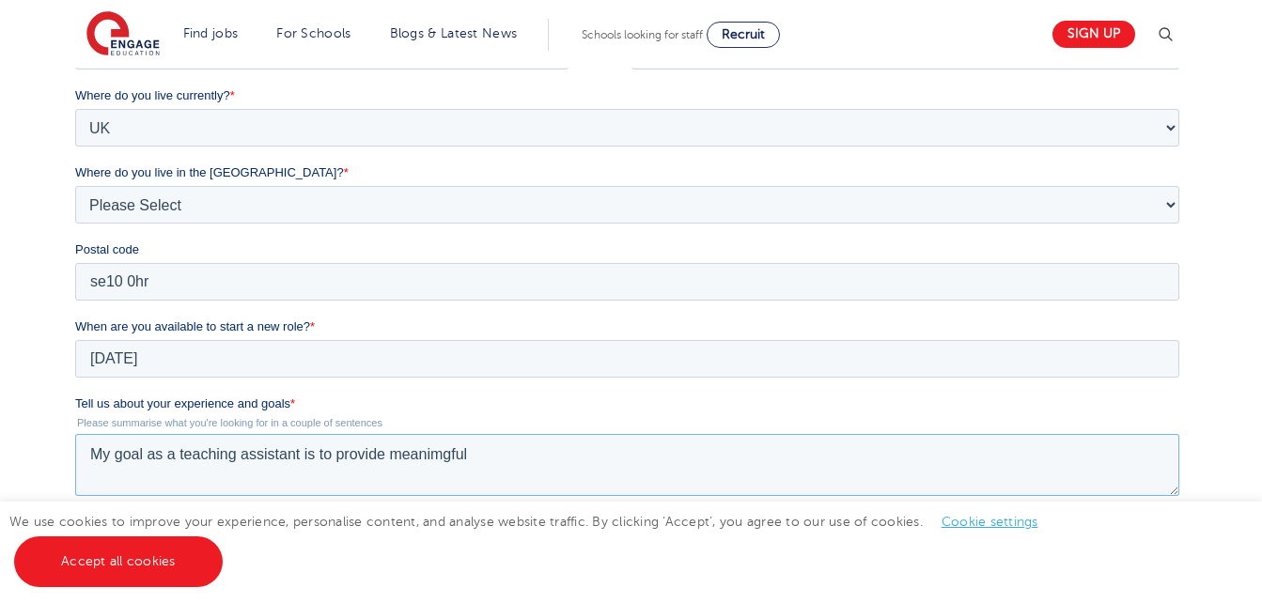
click at [410, 459] on textarea "My goal as a teaching assistant is to provide meanimgful" at bounding box center [627, 465] width 1104 height 62
click at [470, 457] on textarea "My goal as a teaching assistant is to provide meanimgful" at bounding box center [627, 465] width 1104 height 62
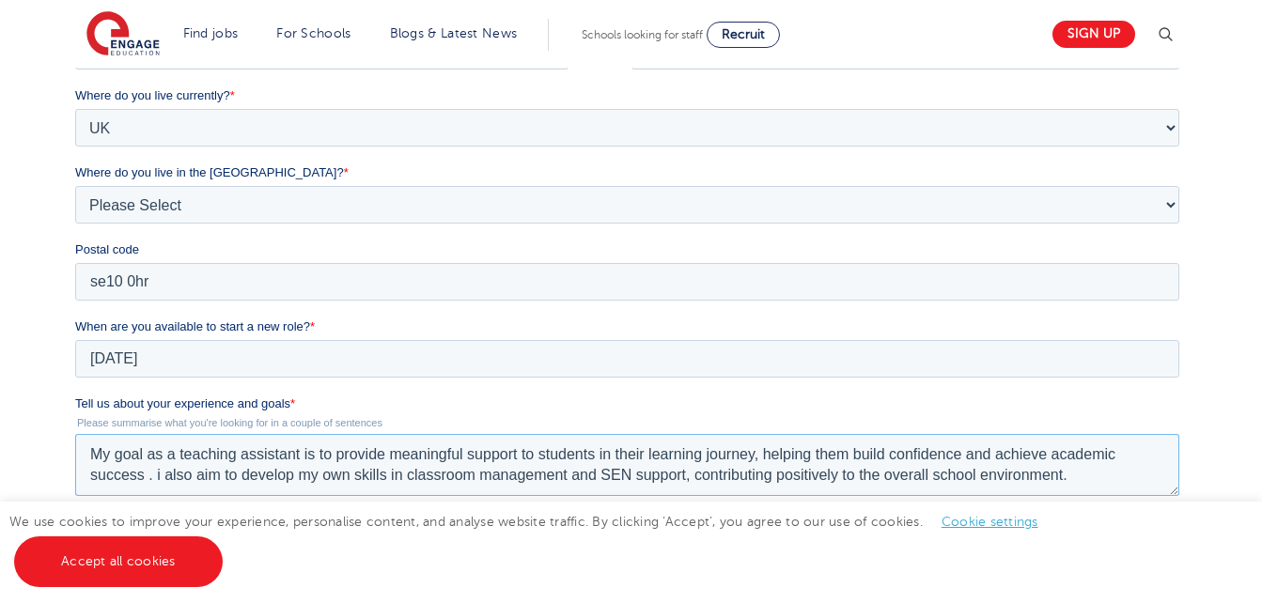
click at [163, 476] on textarea "My goal as a teaching assistant is to provide meaningful support to students in…" at bounding box center [627, 465] width 1104 height 62
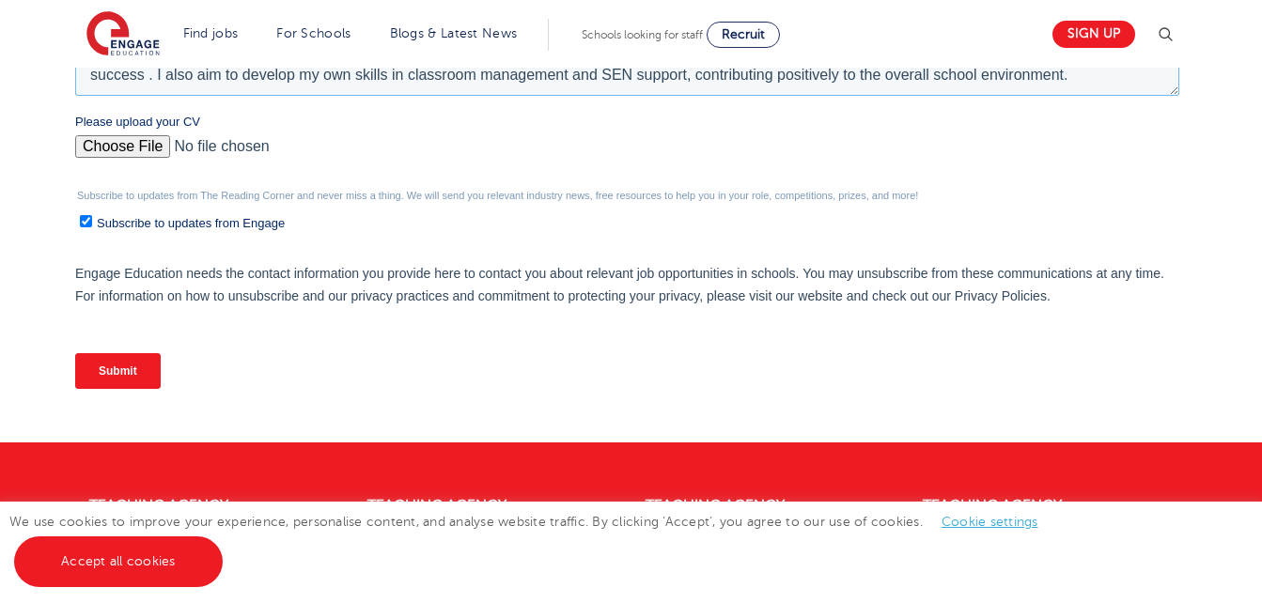
scroll to position [896, 0]
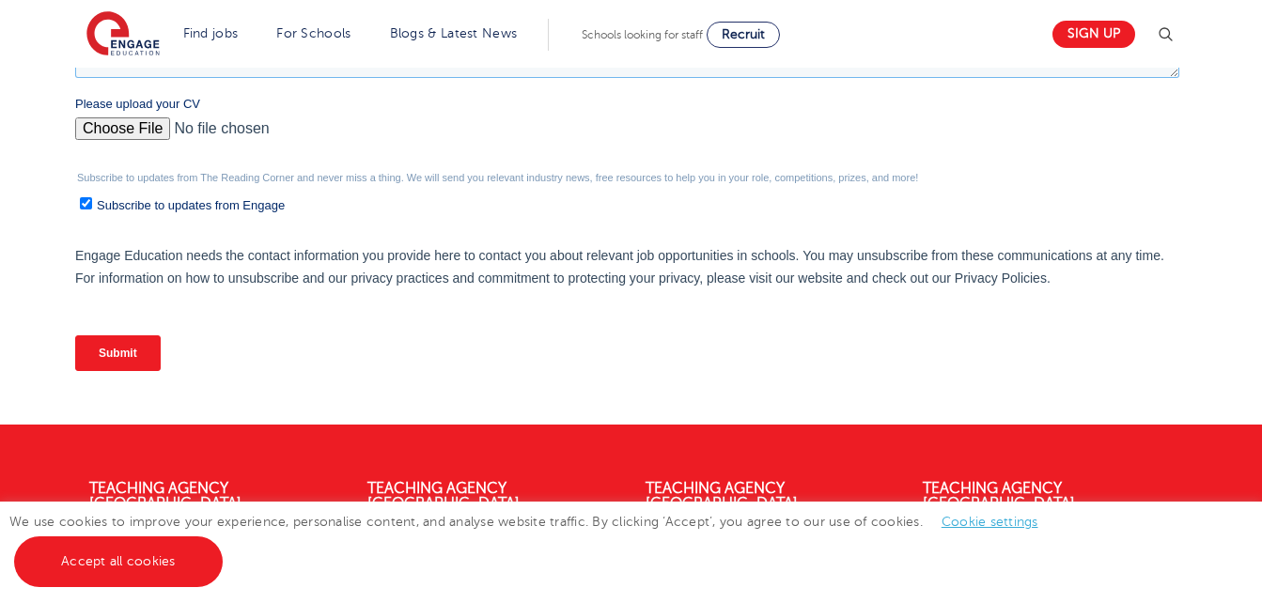
type textarea "My goal as a teaching assistant is to provide meaningful support to students in…"
click at [141, 354] on input "Submit" at bounding box center [118, 353] width 86 height 36
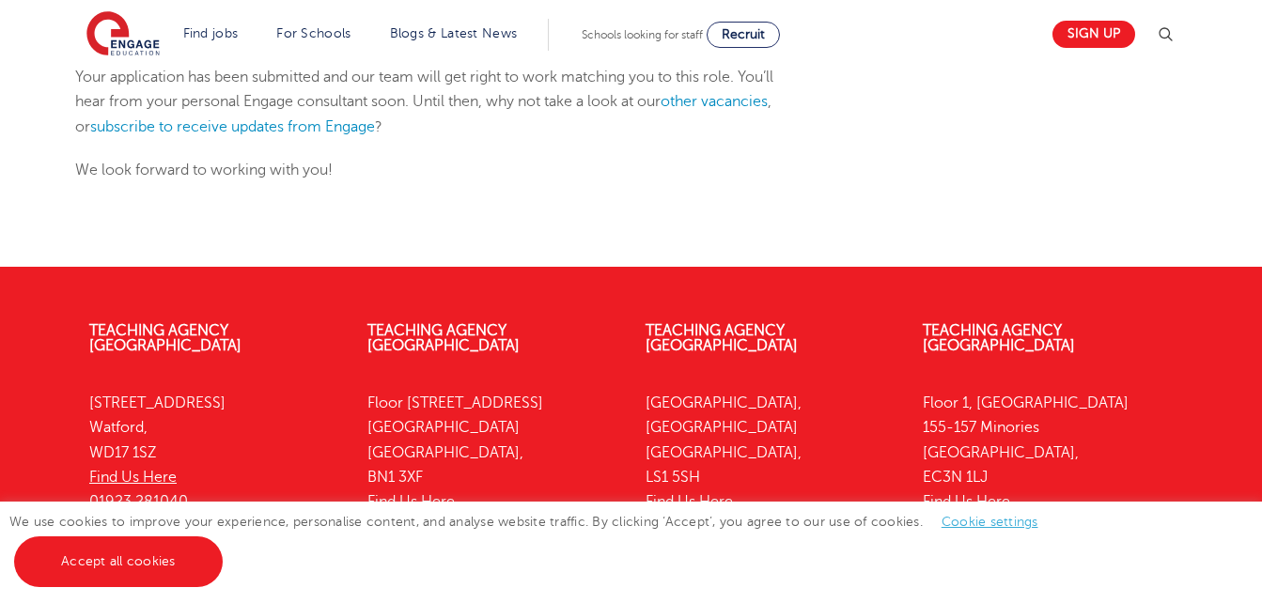
scroll to position [260, 0]
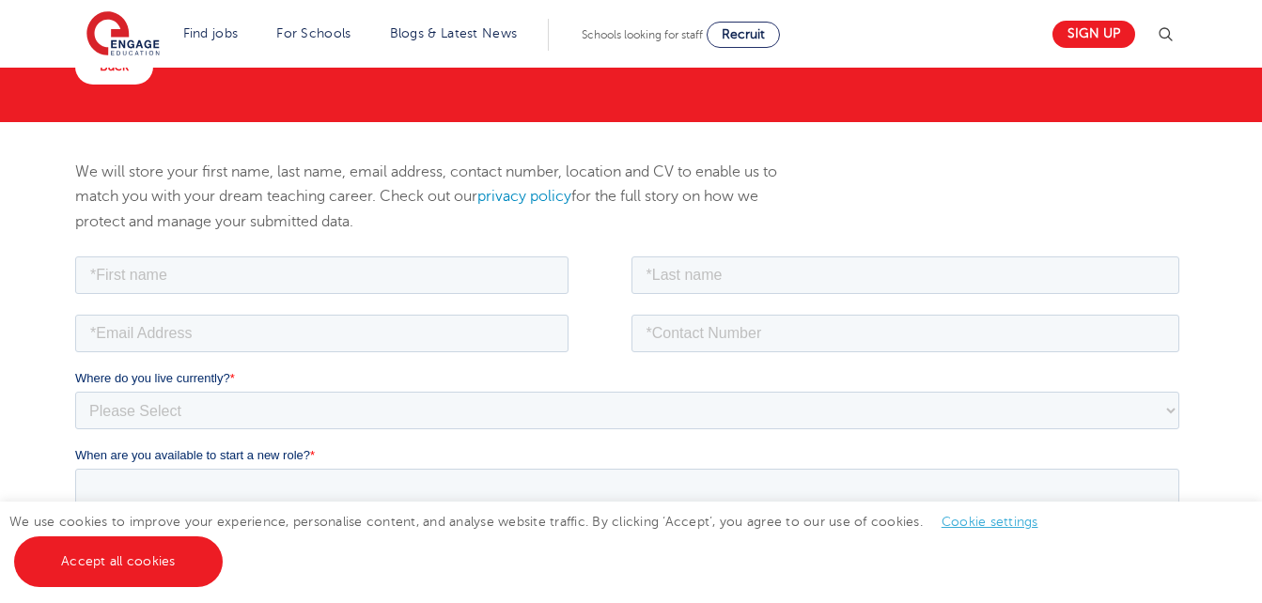
scroll to position [178, 0]
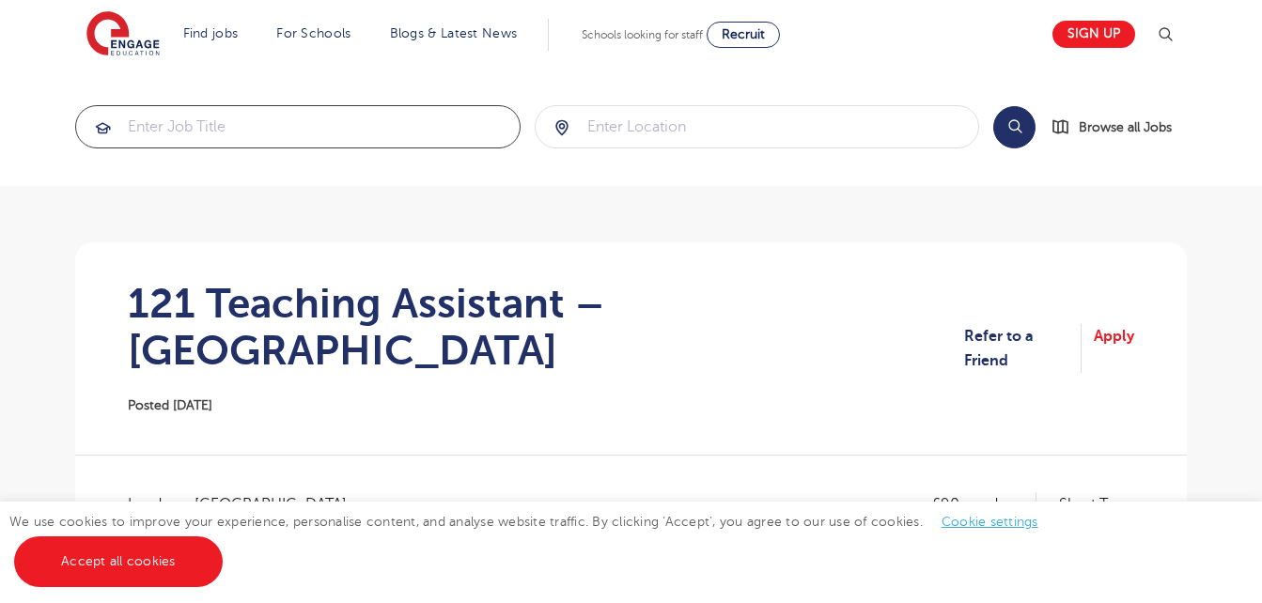
click at [305, 131] on input "search" at bounding box center [298, 126] width 444 height 41
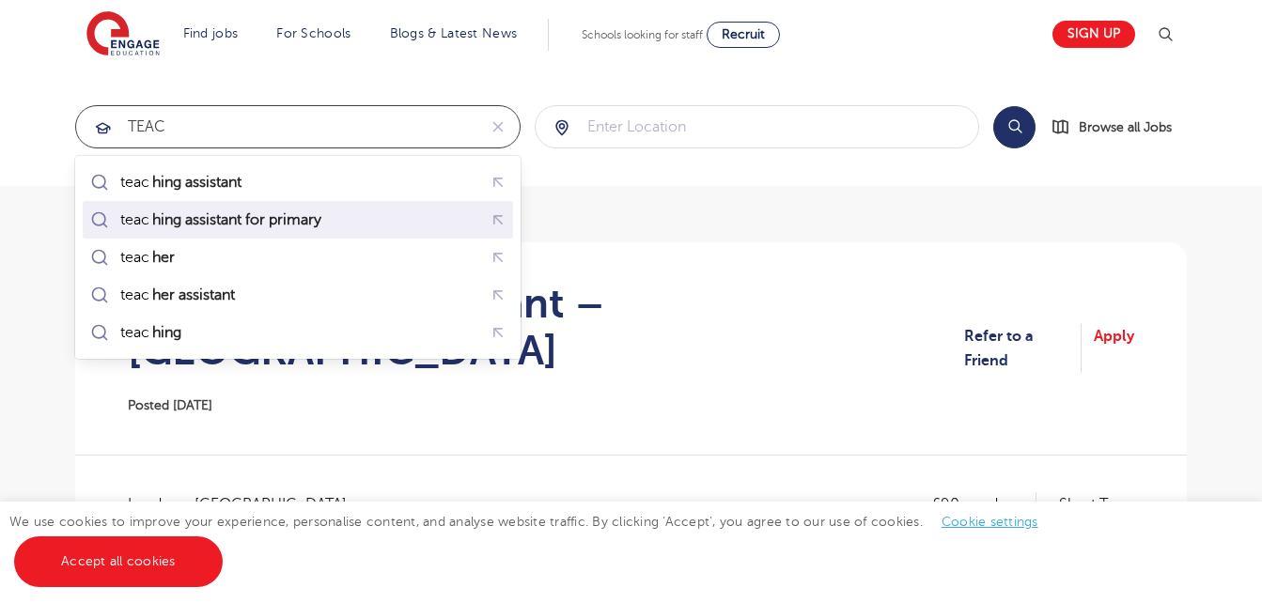
click at [255, 208] on div "teac hing assistant for primary" at bounding box center [208, 220] width 245 height 26
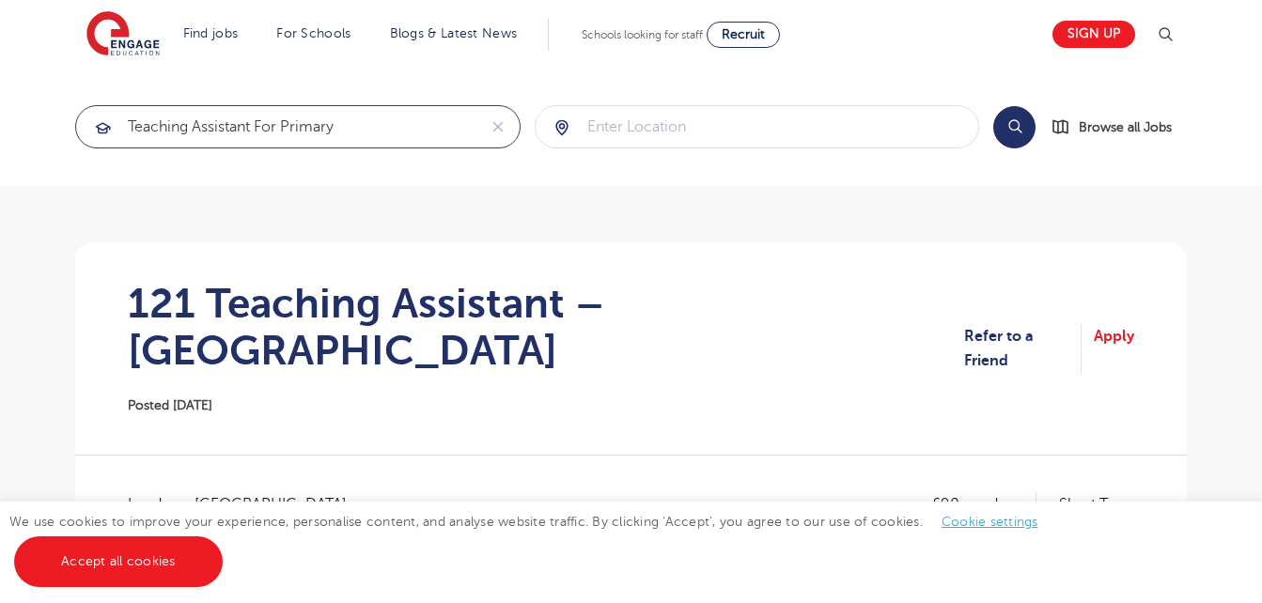
type input "teaching assistant for primary"
click at [564, 145] on div at bounding box center [758, 126] width 444 height 41
click at [585, 137] on input "search" at bounding box center [758, 126] width 444 height 41
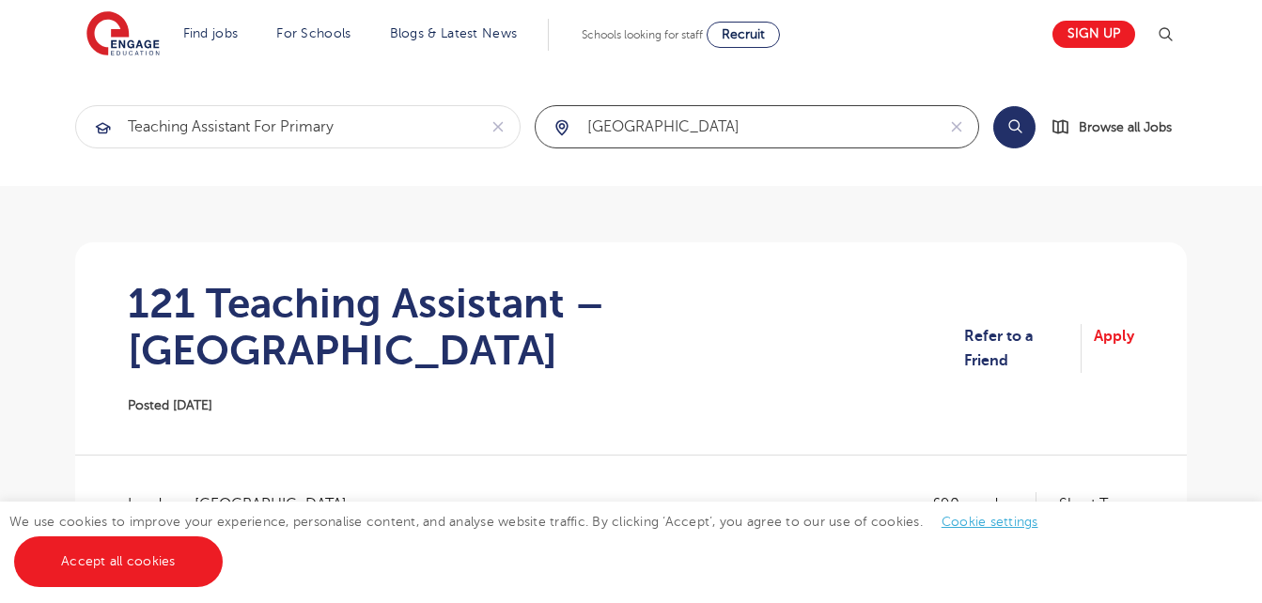
type input "LONDON"
click button "Submit" at bounding box center [0, 0] width 0 height 0
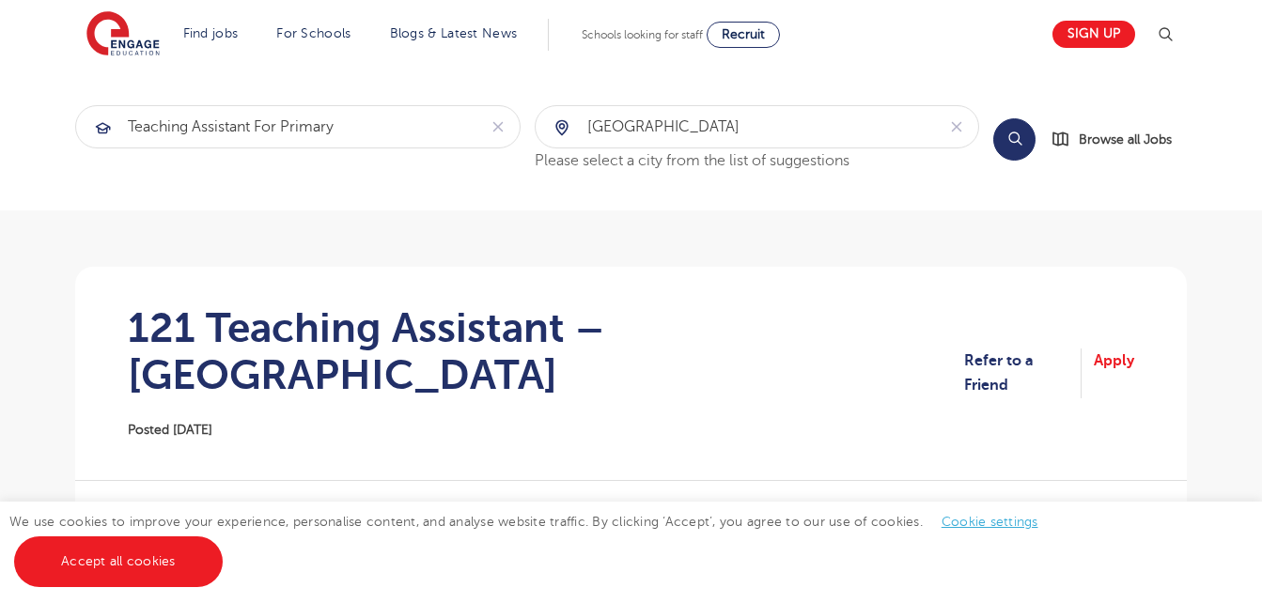
click at [1012, 126] on button "Search" at bounding box center [1014, 139] width 42 height 42
click at [1130, 129] on span "Browse all Jobs" at bounding box center [1125, 140] width 93 height 22
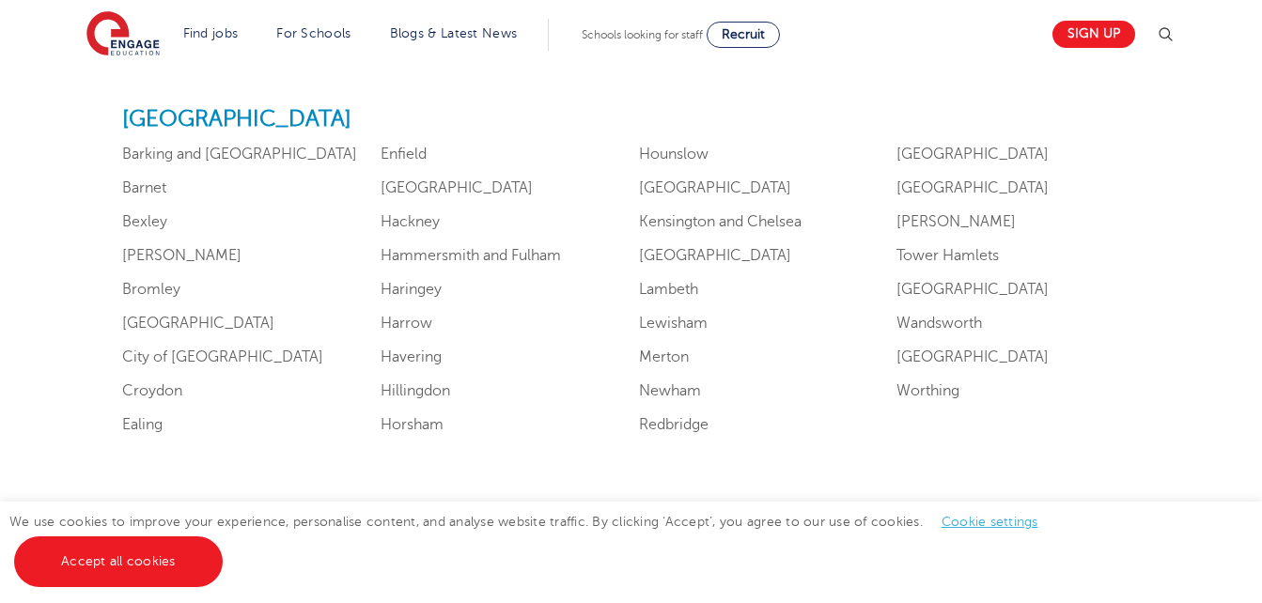
scroll to position [1223, 0]
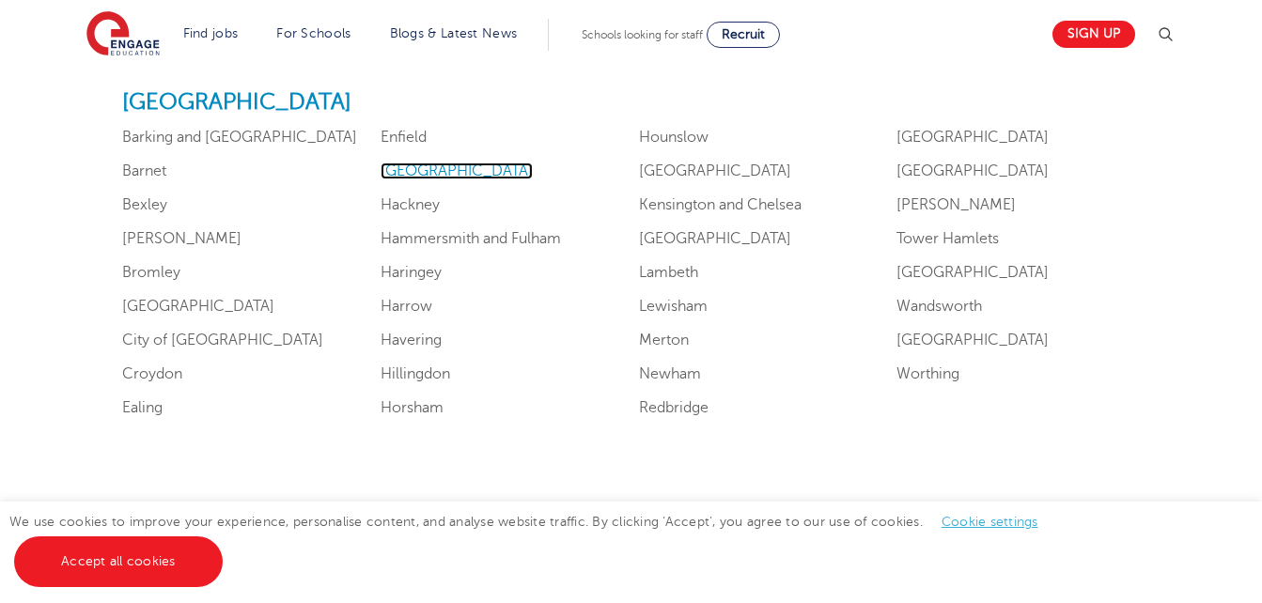
click at [436, 178] on link "Greenwich" at bounding box center [457, 171] width 152 height 17
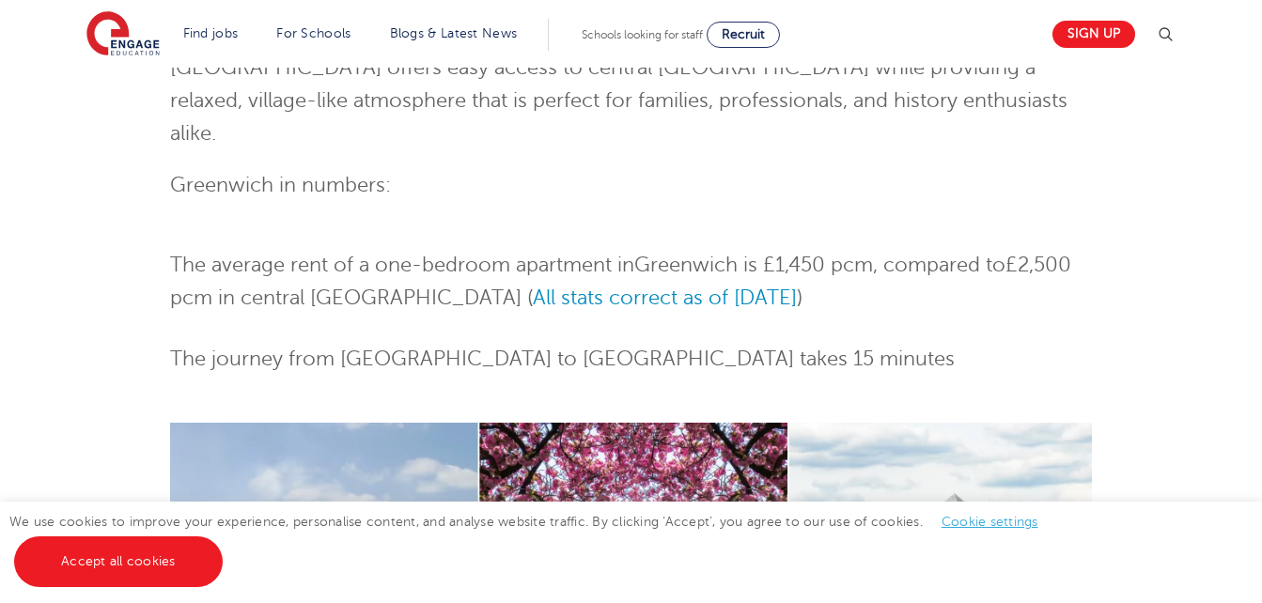
scroll to position [647, 0]
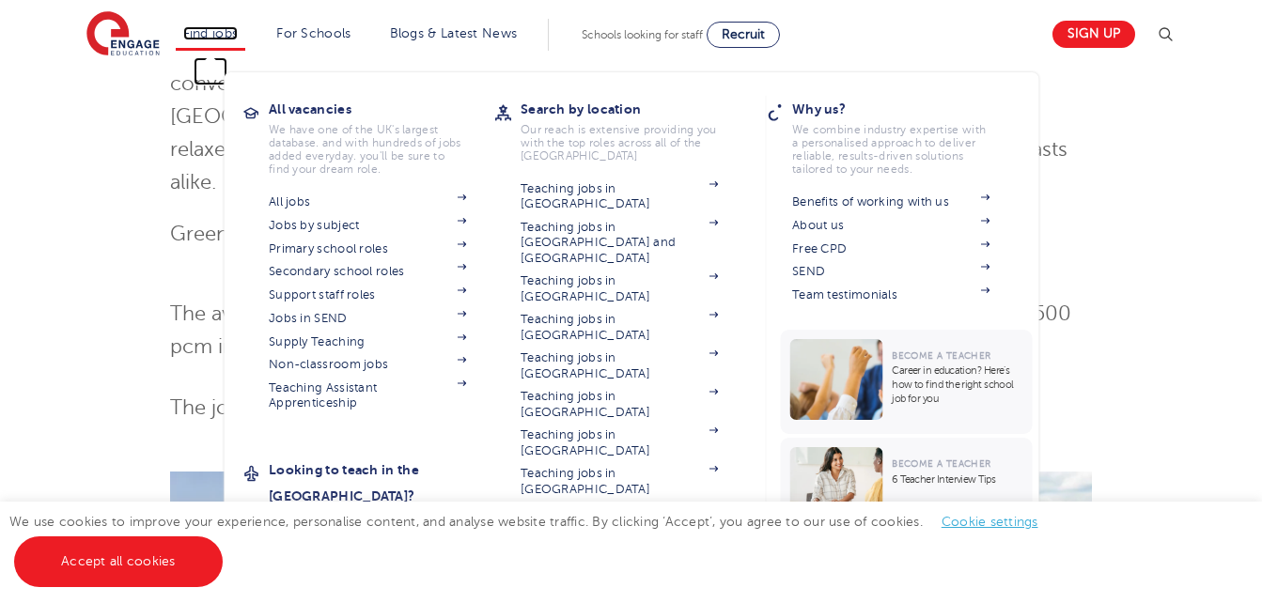
click at [237, 35] on link "Find jobs" at bounding box center [210, 33] width 55 height 14
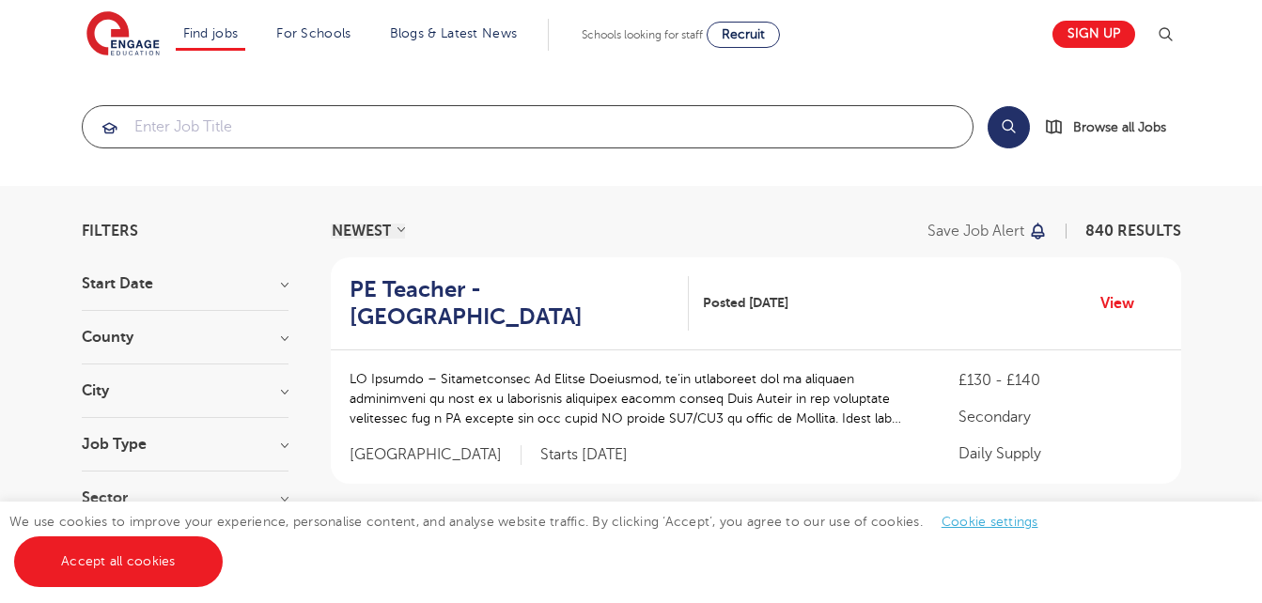
click at [192, 138] on input "search" at bounding box center [528, 126] width 890 height 41
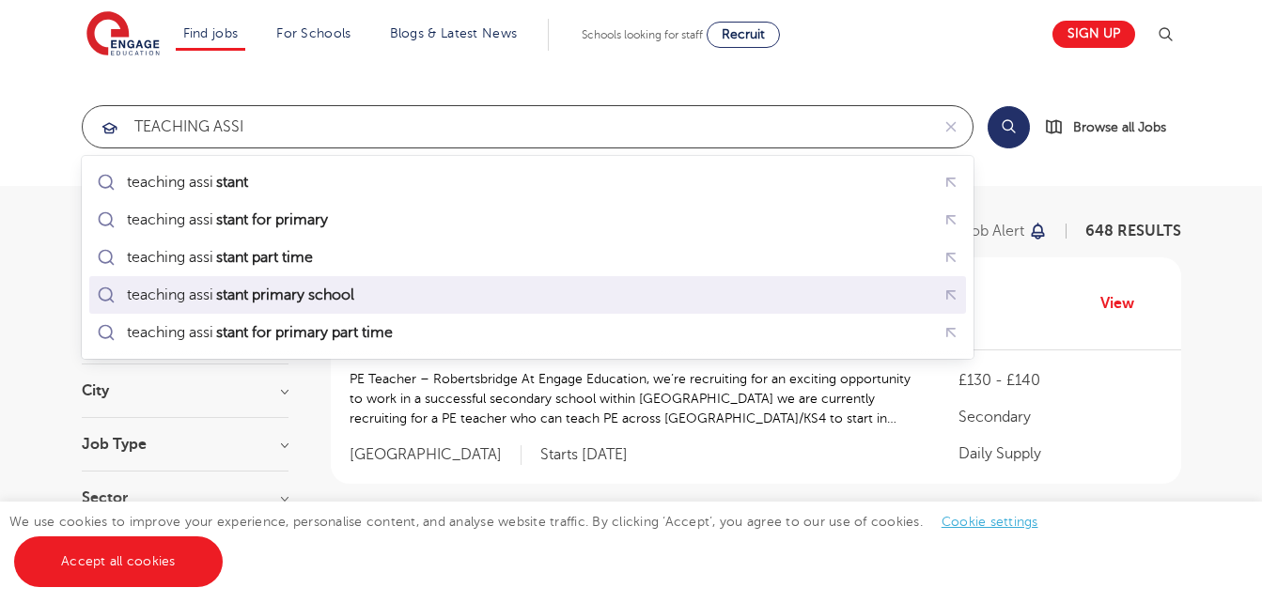
click at [219, 290] on mark "stant primary school" at bounding box center [285, 295] width 144 height 23
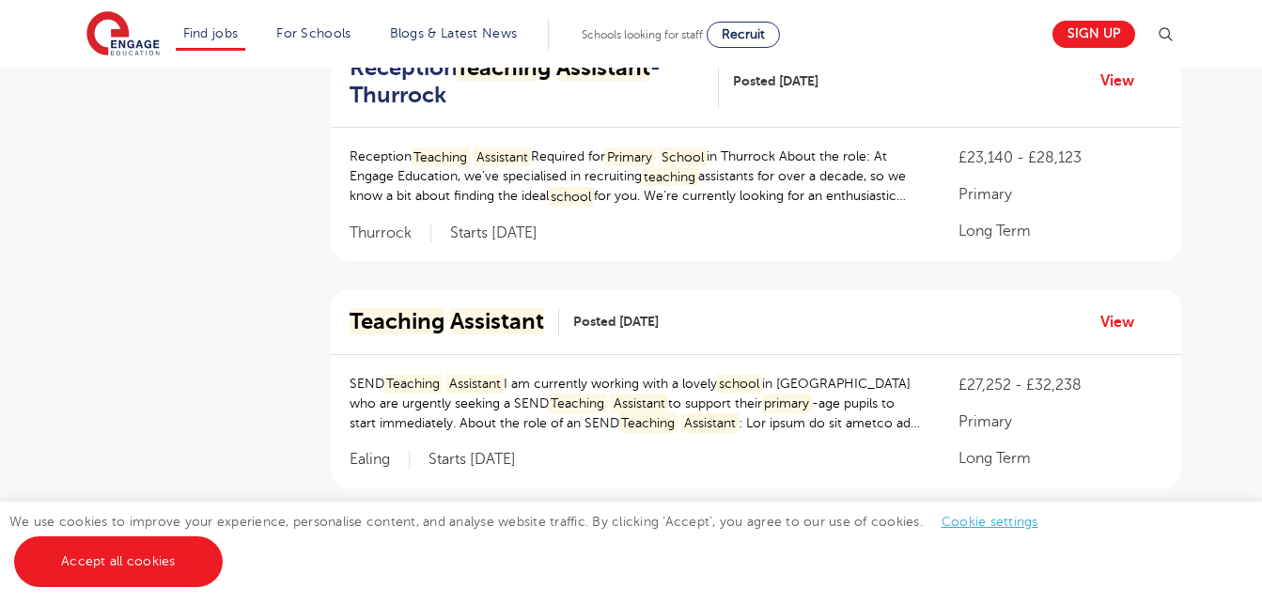
scroll to position [410, 0]
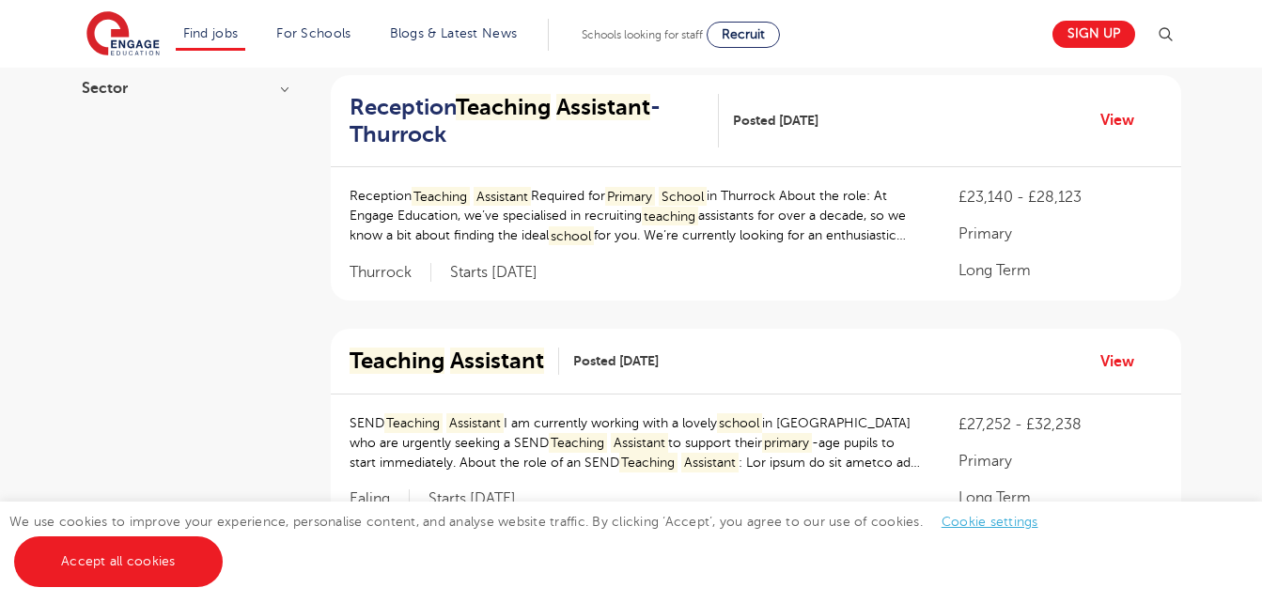
type input "teaching assistant primary school"
click at [616, 165] on div "Reception Teaching Assistant - Thurrock Posted 17/09/25 View" at bounding box center [756, 121] width 850 height 93
click at [1121, 124] on link "View" at bounding box center [1124, 120] width 48 height 24
